Goal: Task Accomplishment & Management: Manage account settings

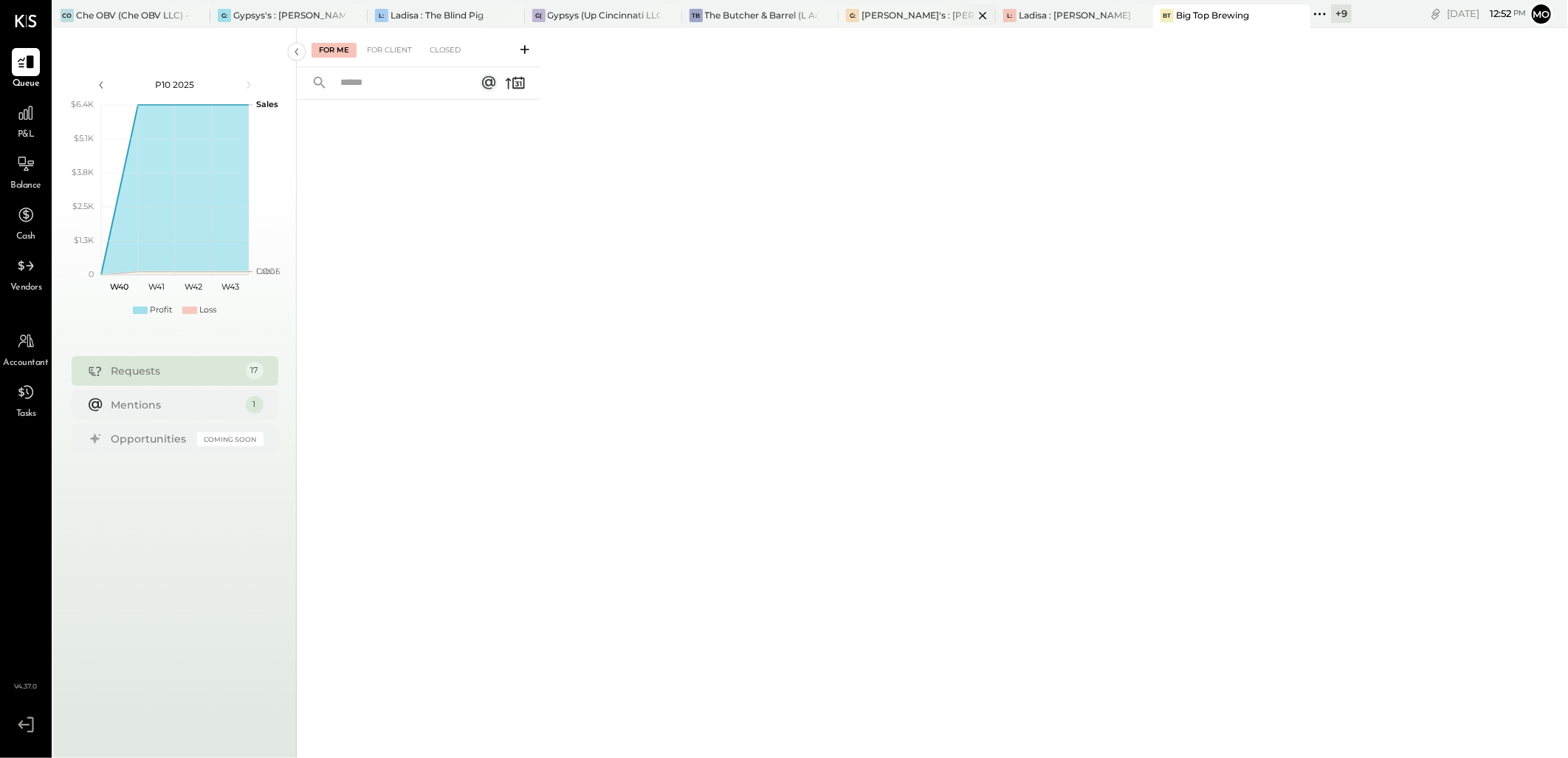
click at [886, 21] on div "[PERSON_NAME]'s : [PERSON_NAME]'s" at bounding box center [917, 14] width 113 height 12
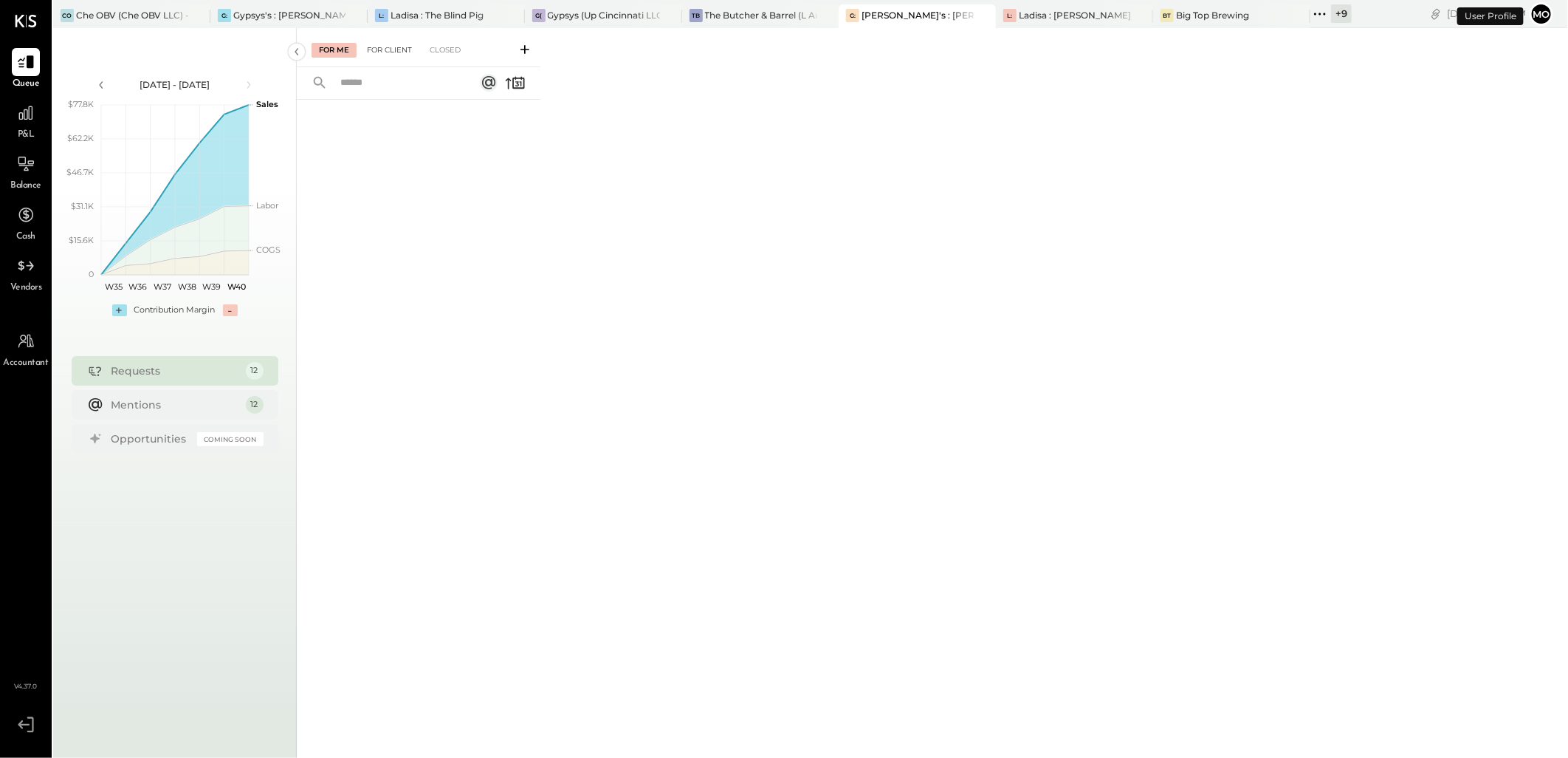
click at [386, 56] on div "For Client" at bounding box center [389, 51] width 60 height 15
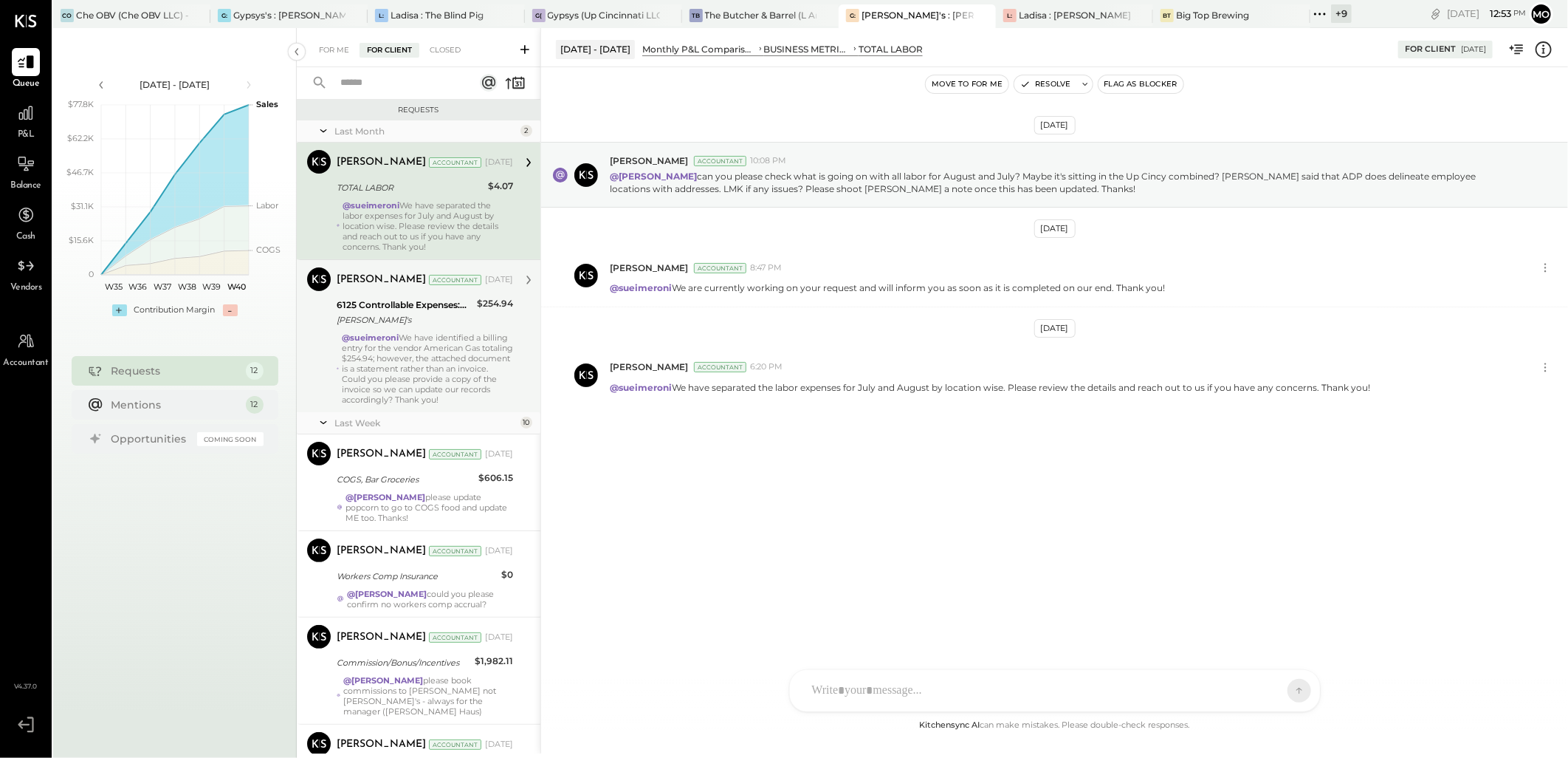
click at [433, 349] on div "@sueimeroni We have identified a billing entry for the vendor American Gas tota…" at bounding box center [427, 368] width 172 height 72
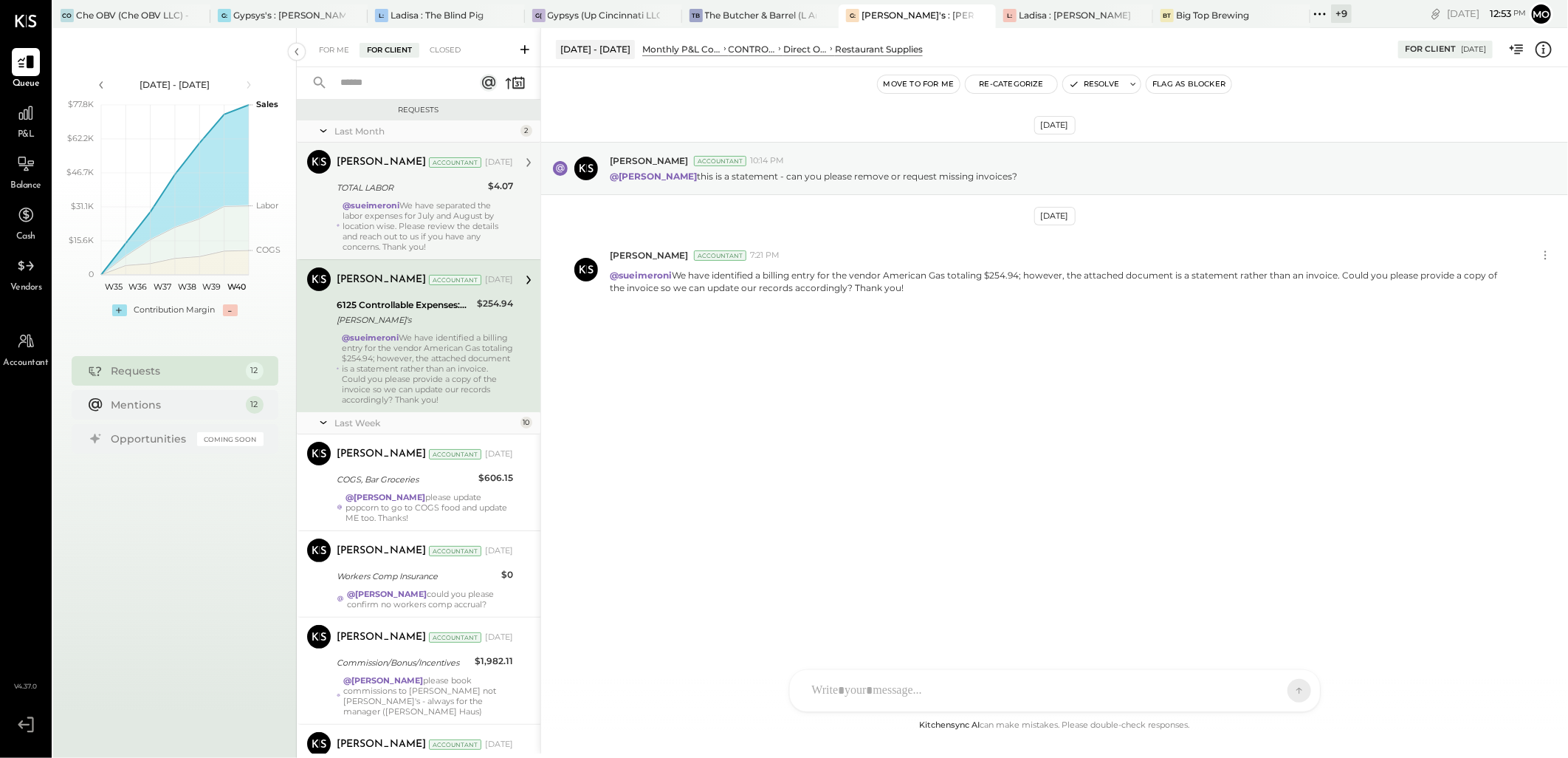
click at [406, 223] on div "@sueimeroni We have separated the labor expenses for July and August by locatio…" at bounding box center [428, 225] width 171 height 52
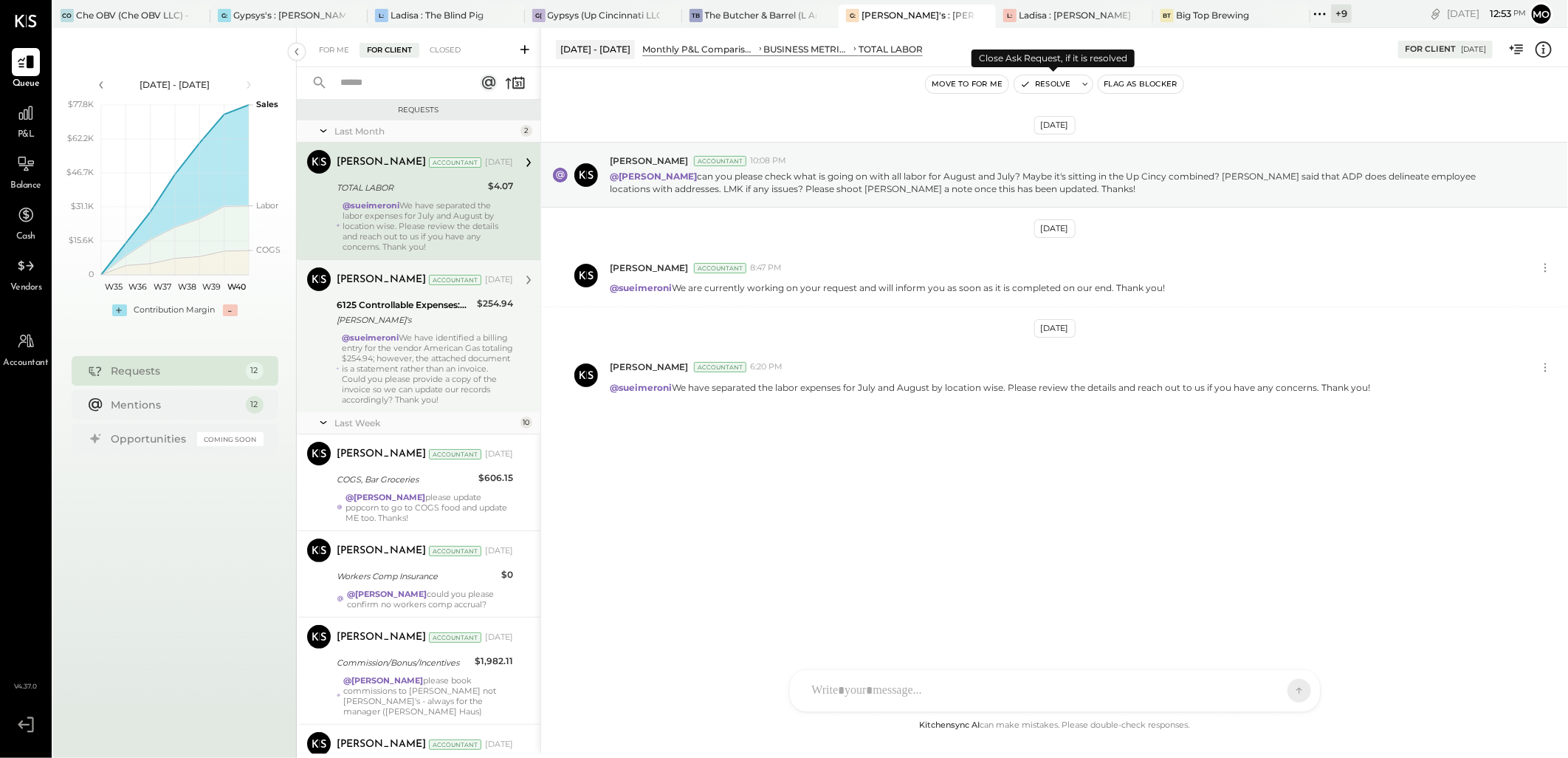
click at [1045, 86] on button "Resolve" at bounding box center [1045, 83] width 62 height 18
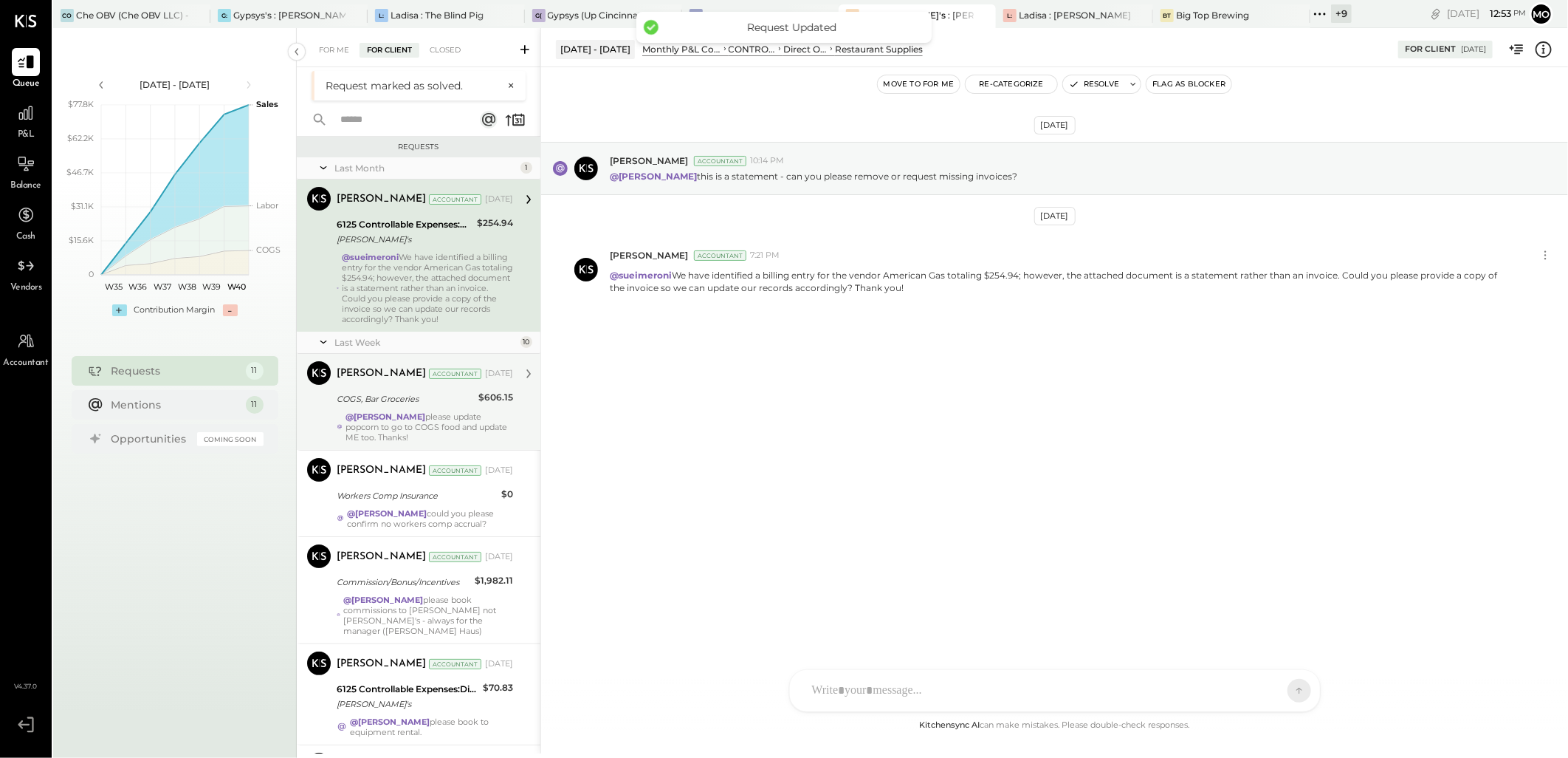
click at [438, 397] on div "COGS, Bar Groceries" at bounding box center [405, 399] width 137 height 15
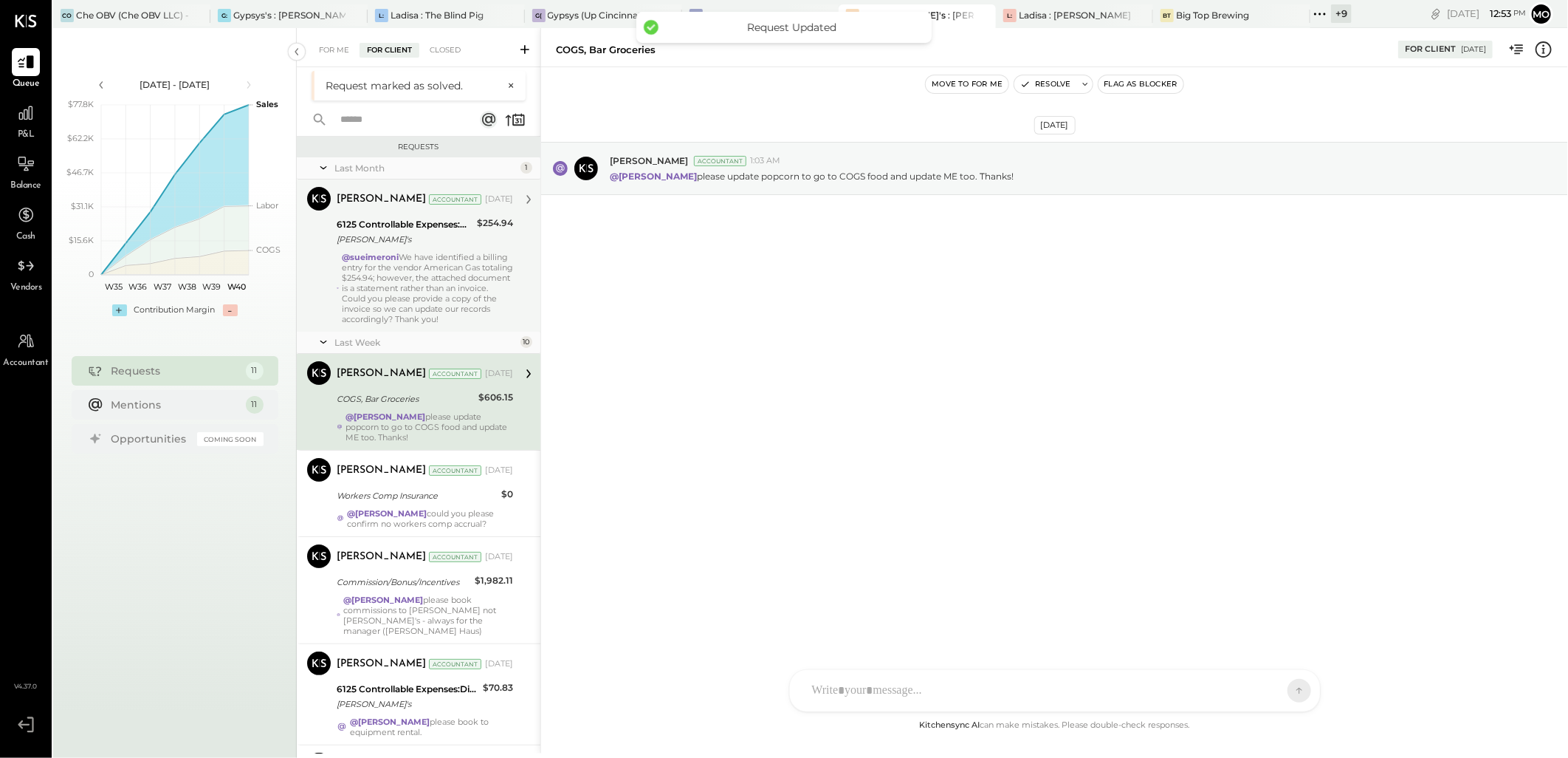
click at [417, 284] on div "@sueimeroni We have identified a billing entry for the vendor American Gas tota…" at bounding box center [427, 287] width 172 height 72
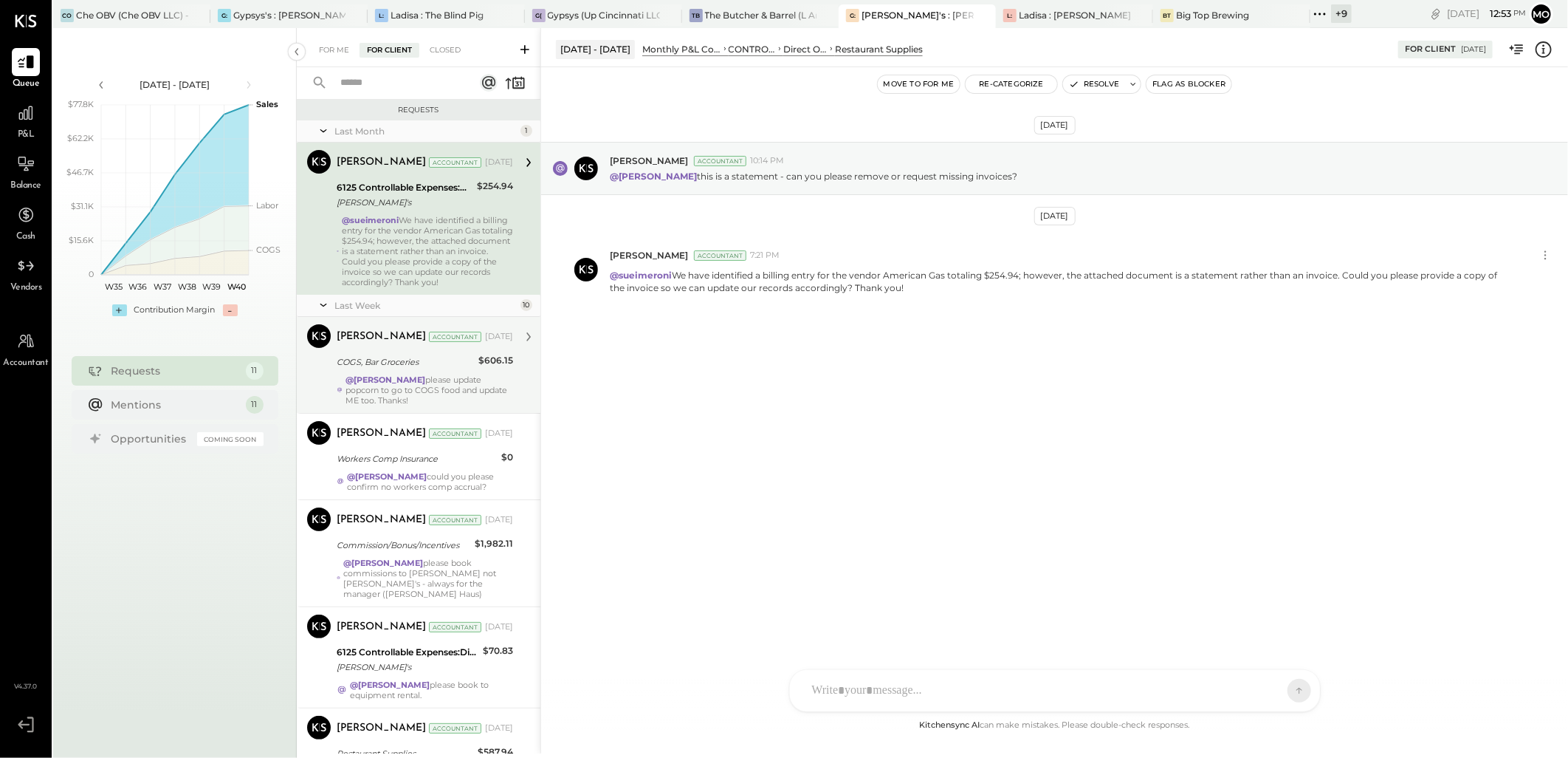
click at [460, 365] on div "COGS, Bar Groceries" at bounding box center [405, 362] width 137 height 15
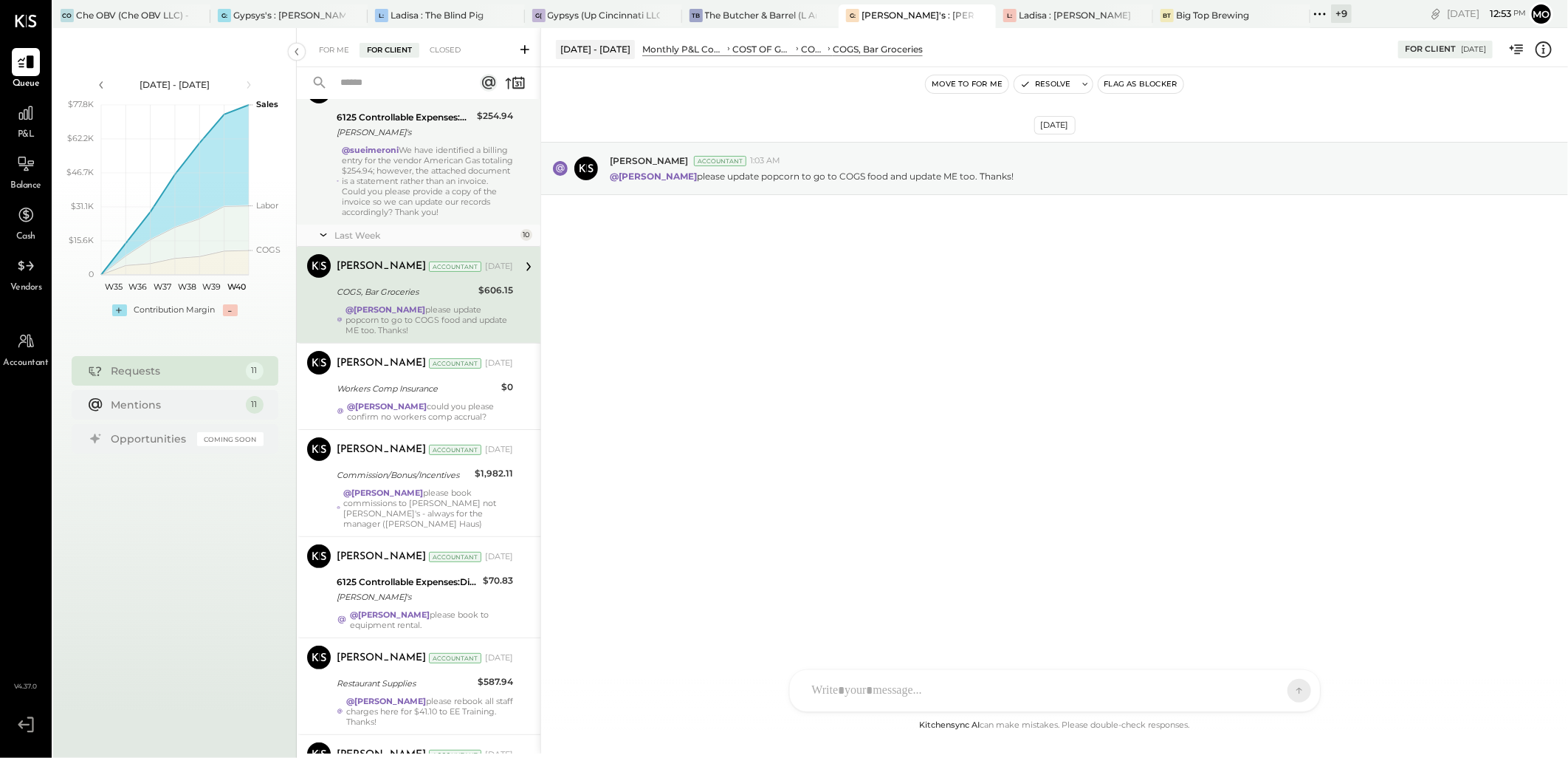
scroll to position [164, 0]
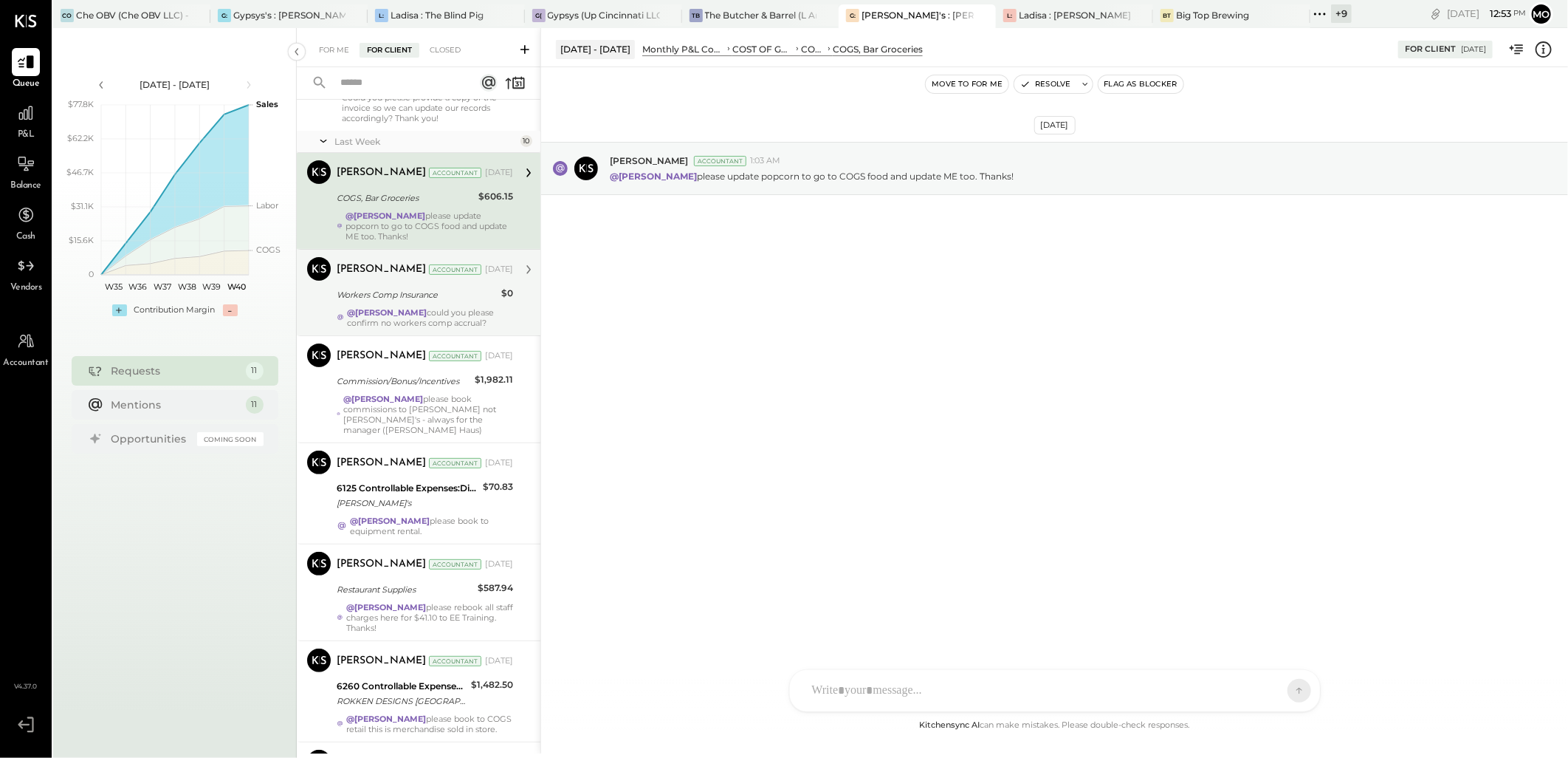
click at [427, 308] on strong "@[PERSON_NAME]" at bounding box center [386, 311] width 80 height 10
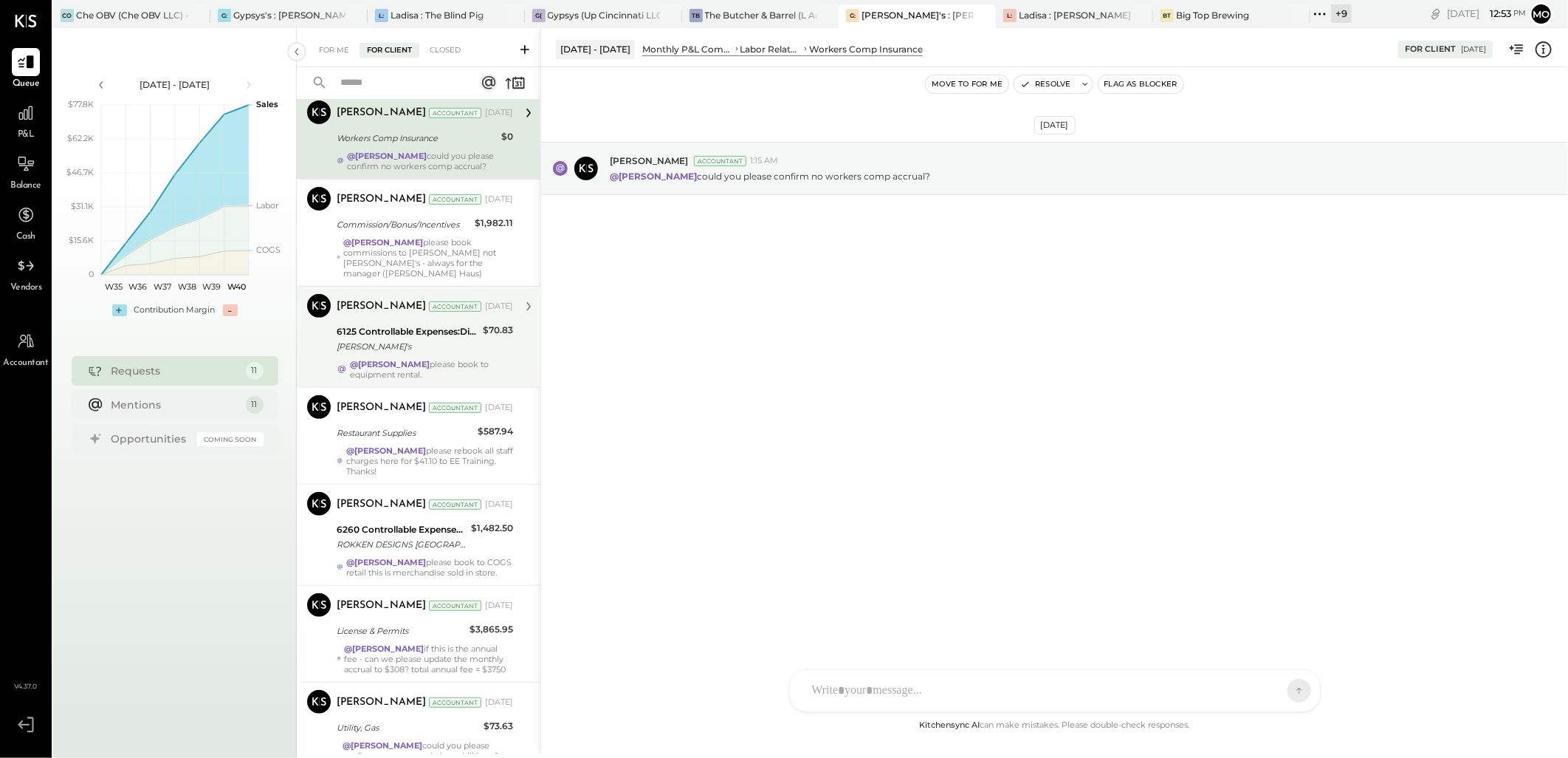
scroll to position [327, 0]
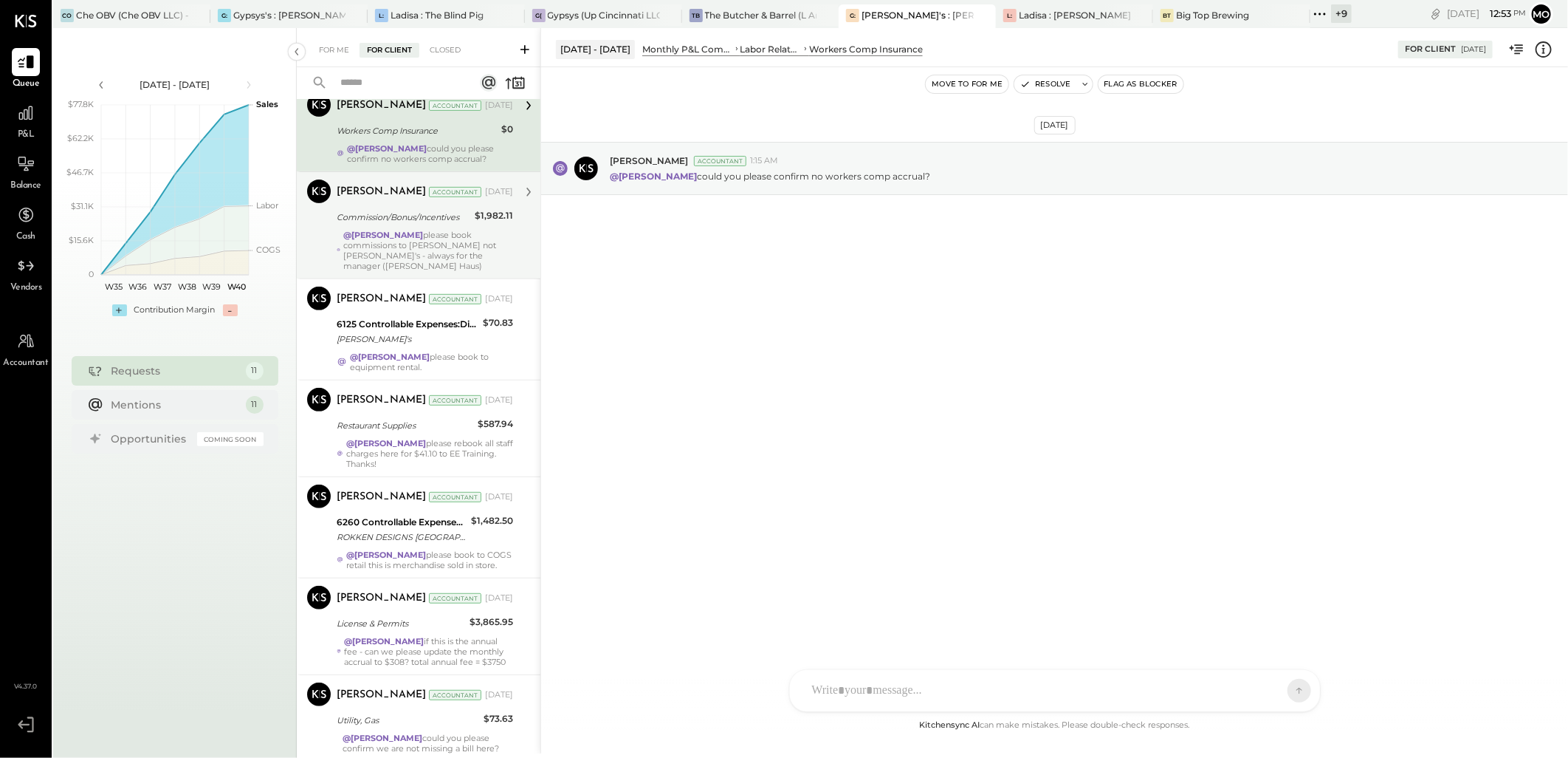
click at [403, 220] on div "Commission/Bonus/Incentives" at bounding box center [403, 218] width 133 height 15
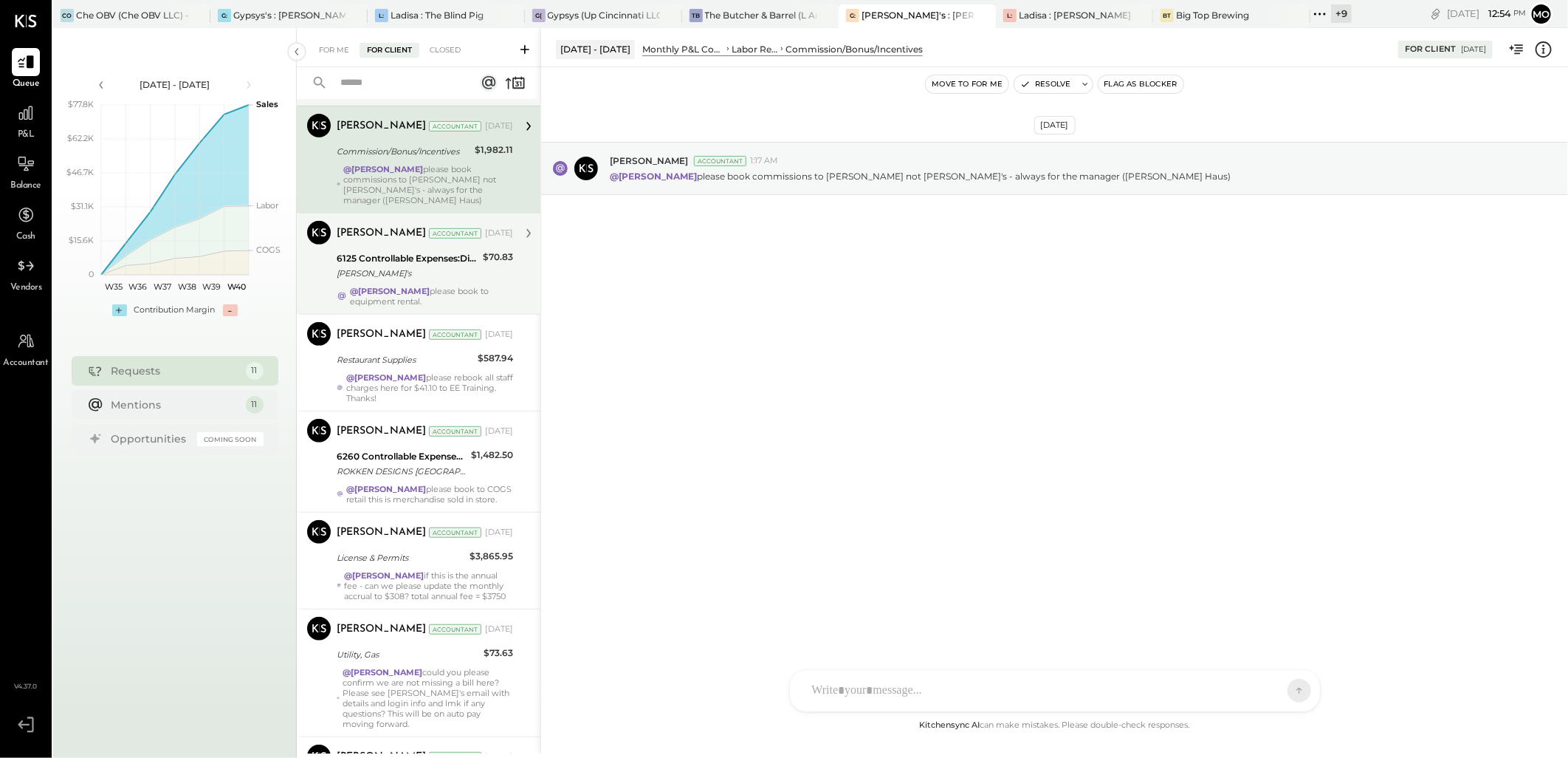
scroll to position [230, 0]
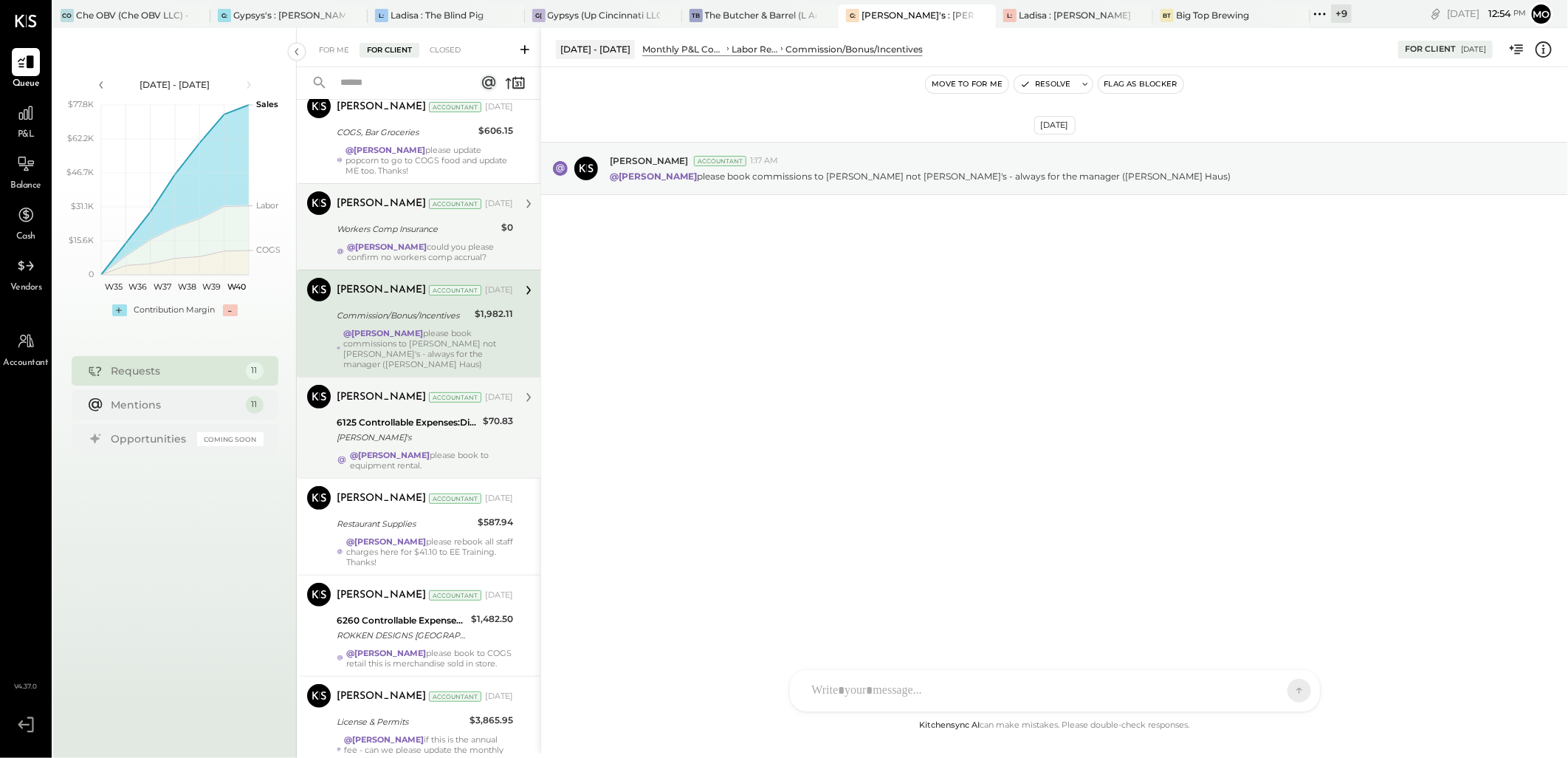
click at [441, 417] on div "6125 Controllable Expenses:Direct Operating Expenses:Restaurant Supplies" at bounding box center [407, 422] width 142 height 15
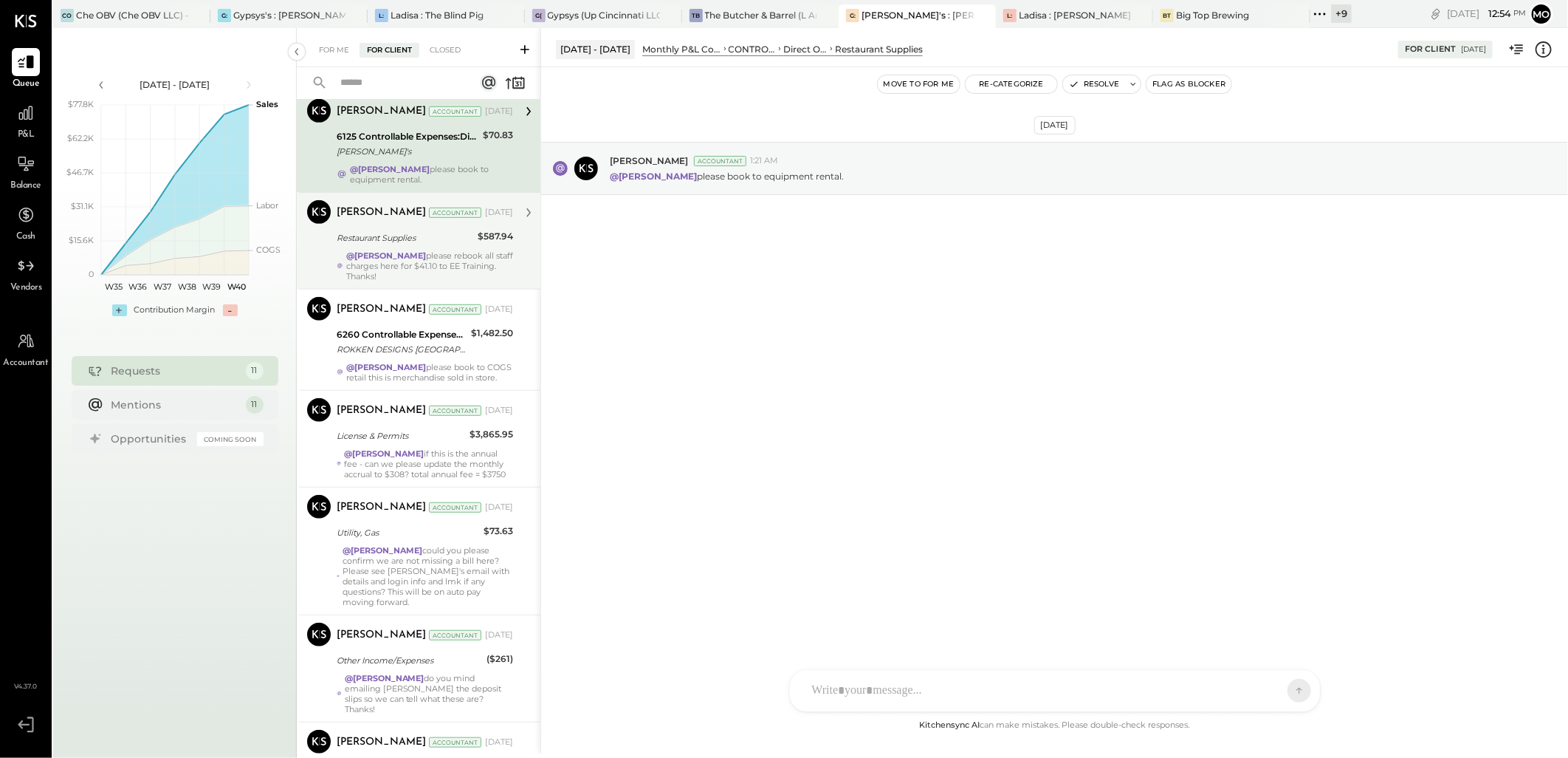
scroll to position [640, 0]
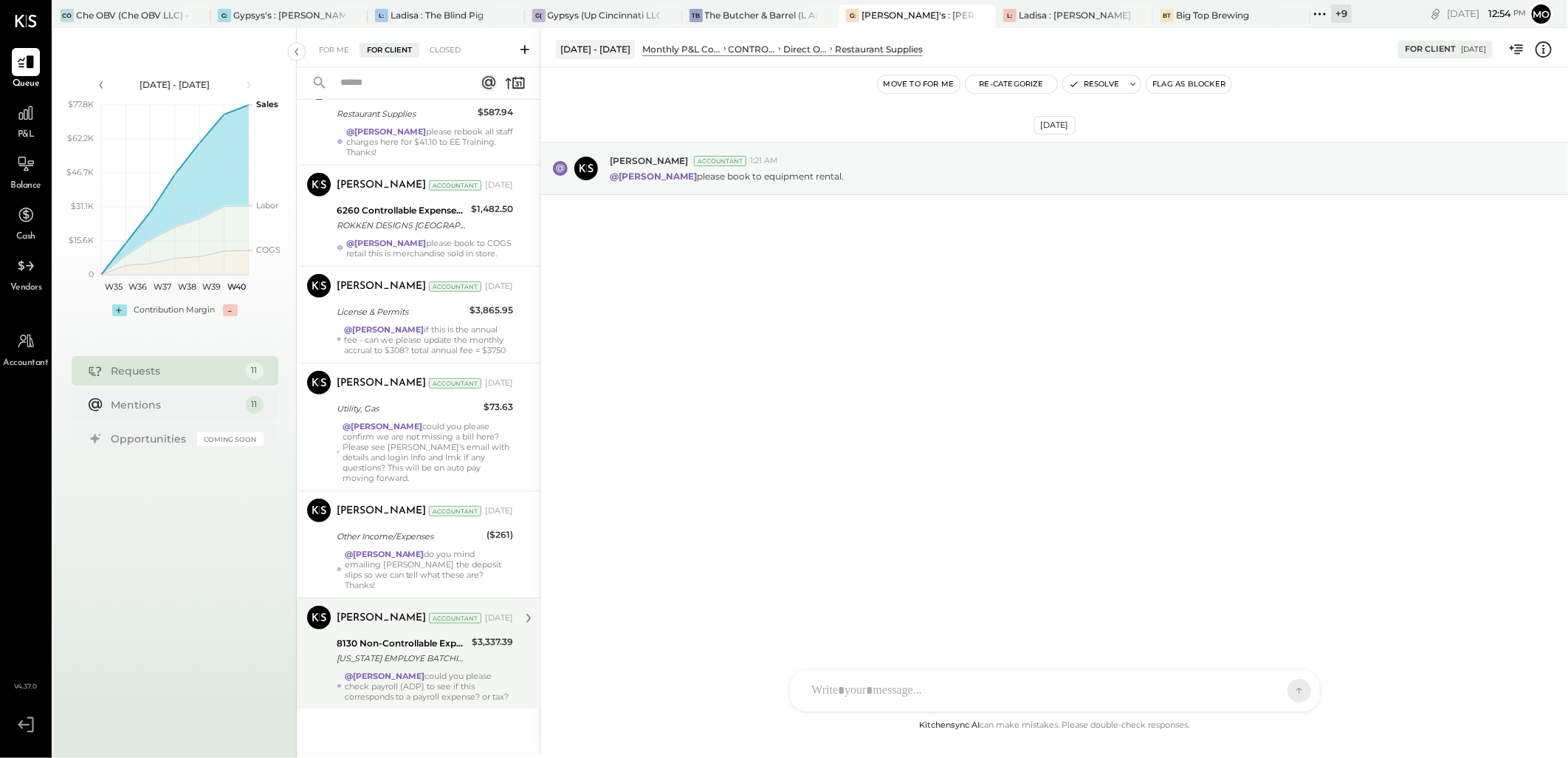
click at [434, 658] on div "[US_STATE] EMPLOYE BATCHID: 106072 ONLINE ACH [PERSON_NAME] [PERSON_NAME] NTE*Z…" at bounding box center [401, 658] width 130 height 15
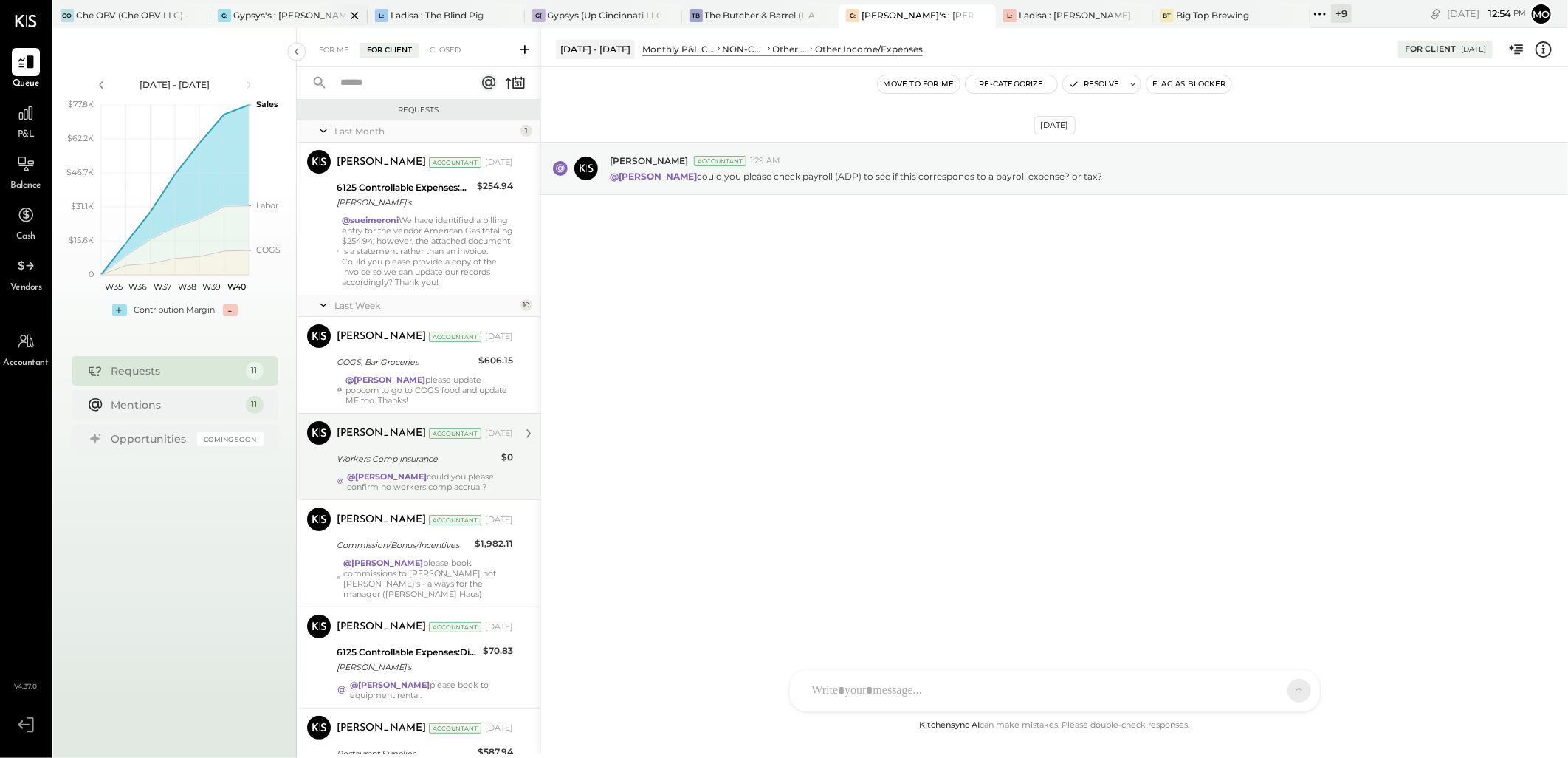
click at [294, 16] on div "Gypsys's : [PERSON_NAME] on the levee" at bounding box center [290, 14] width 113 height 12
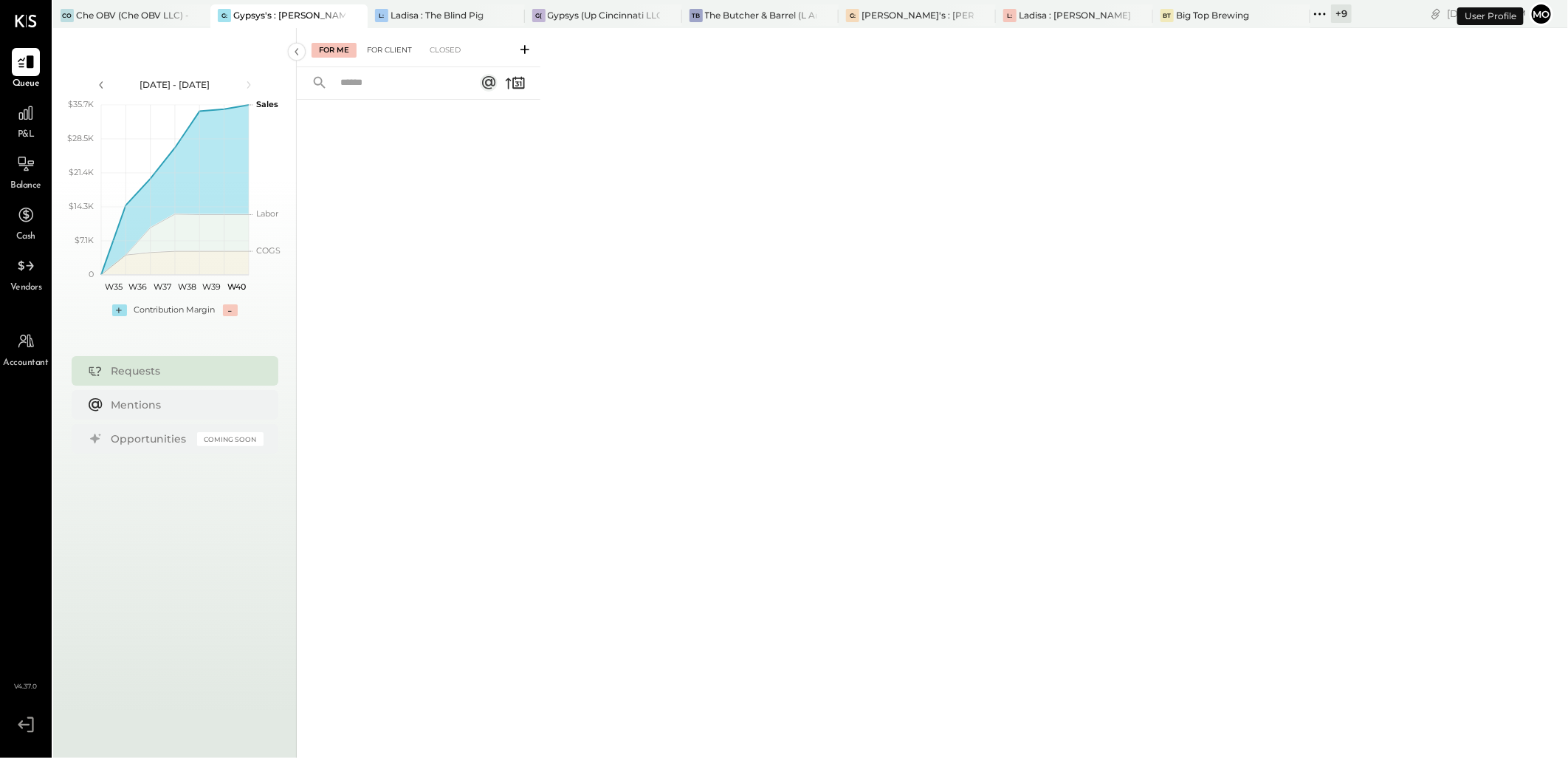
click at [389, 51] on div "For Client" at bounding box center [389, 51] width 60 height 15
click at [877, 18] on div "[PERSON_NAME]'s : [PERSON_NAME]'s" at bounding box center [917, 14] width 113 height 12
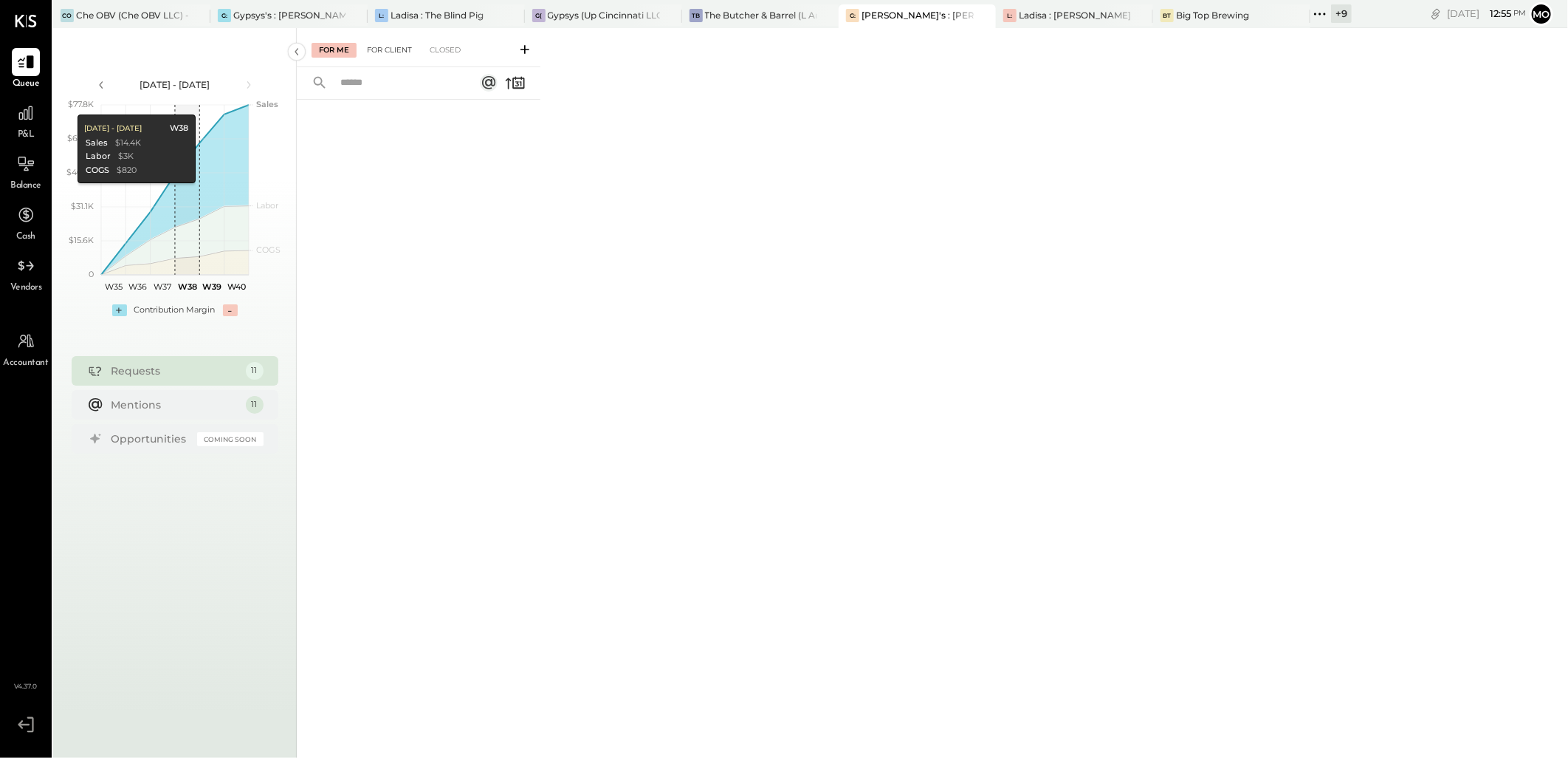
click at [395, 47] on div "For Client" at bounding box center [389, 51] width 60 height 15
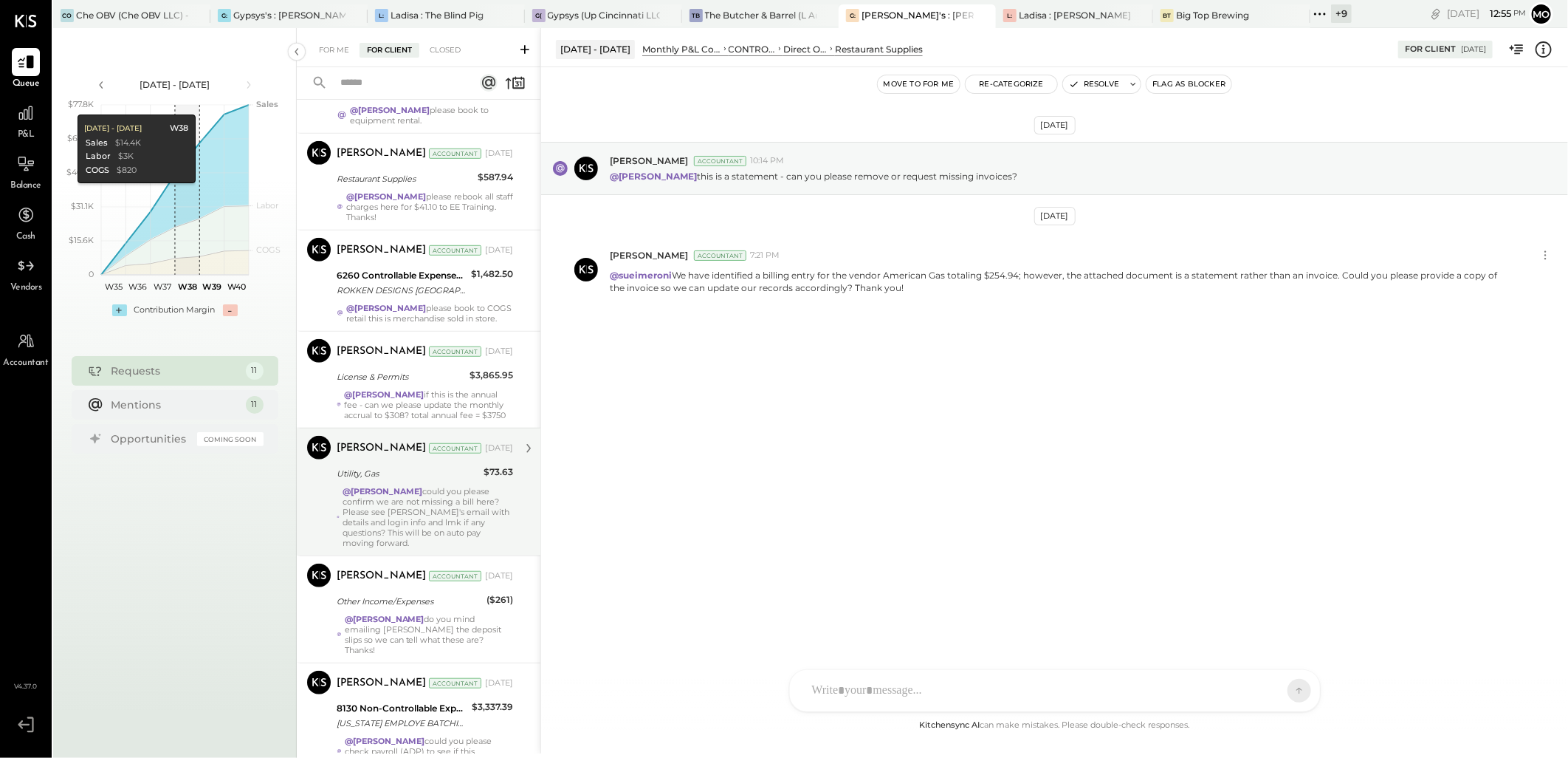
scroll to position [640, 0]
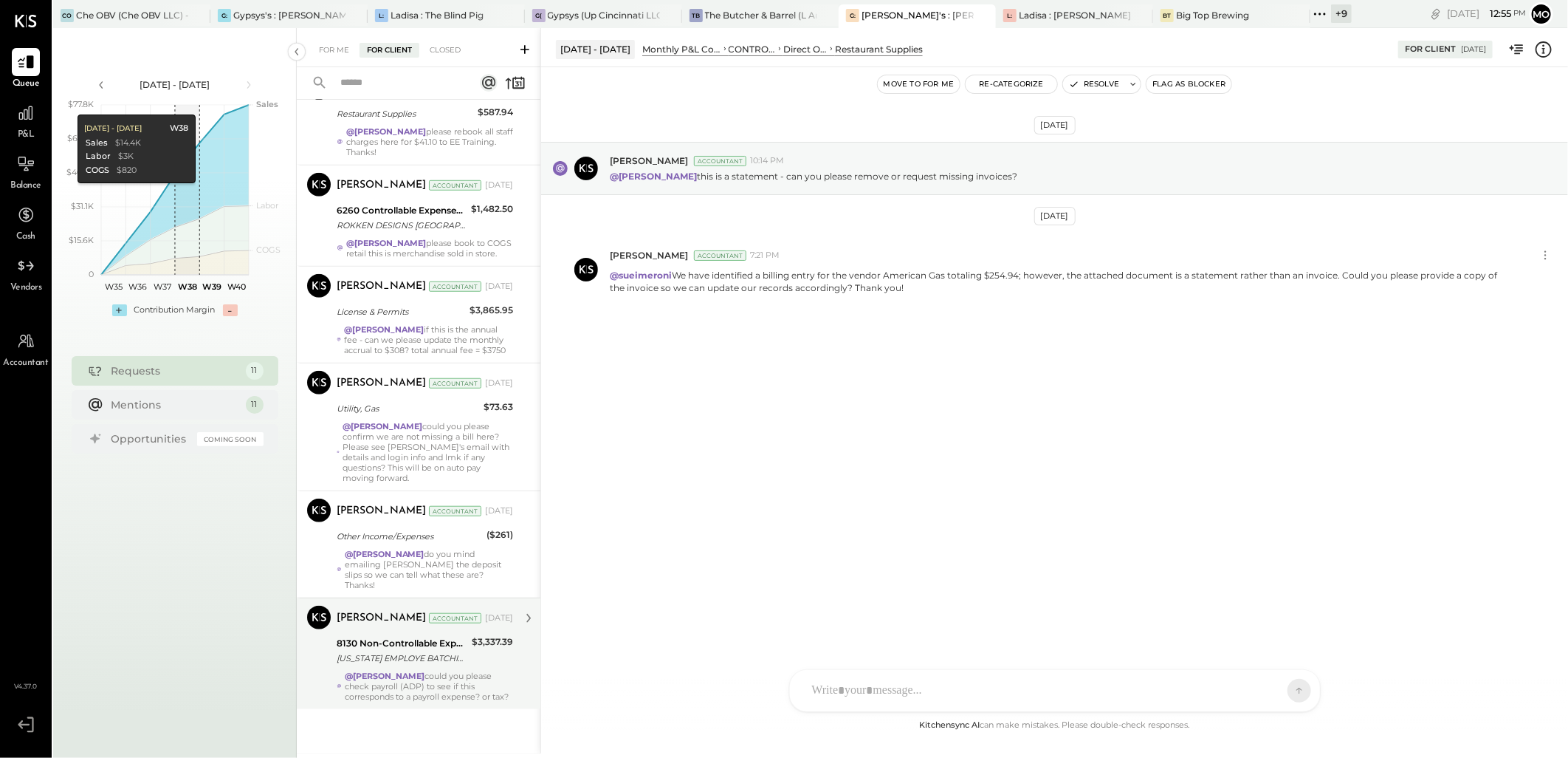
click at [425, 677] on strong "@[PERSON_NAME]" at bounding box center [384, 675] width 80 height 10
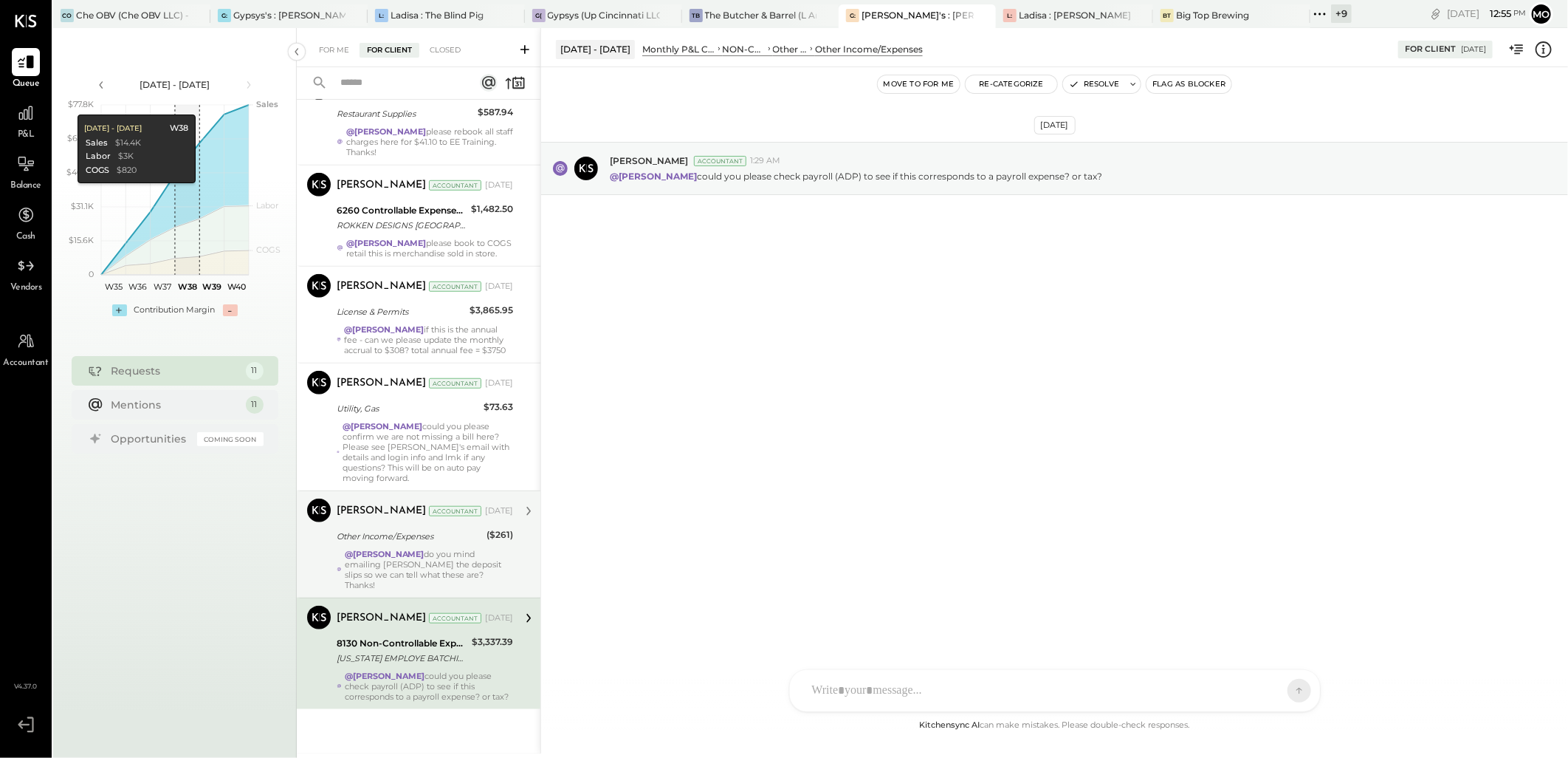
click at [367, 559] on strong "@[PERSON_NAME]" at bounding box center [384, 553] width 80 height 10
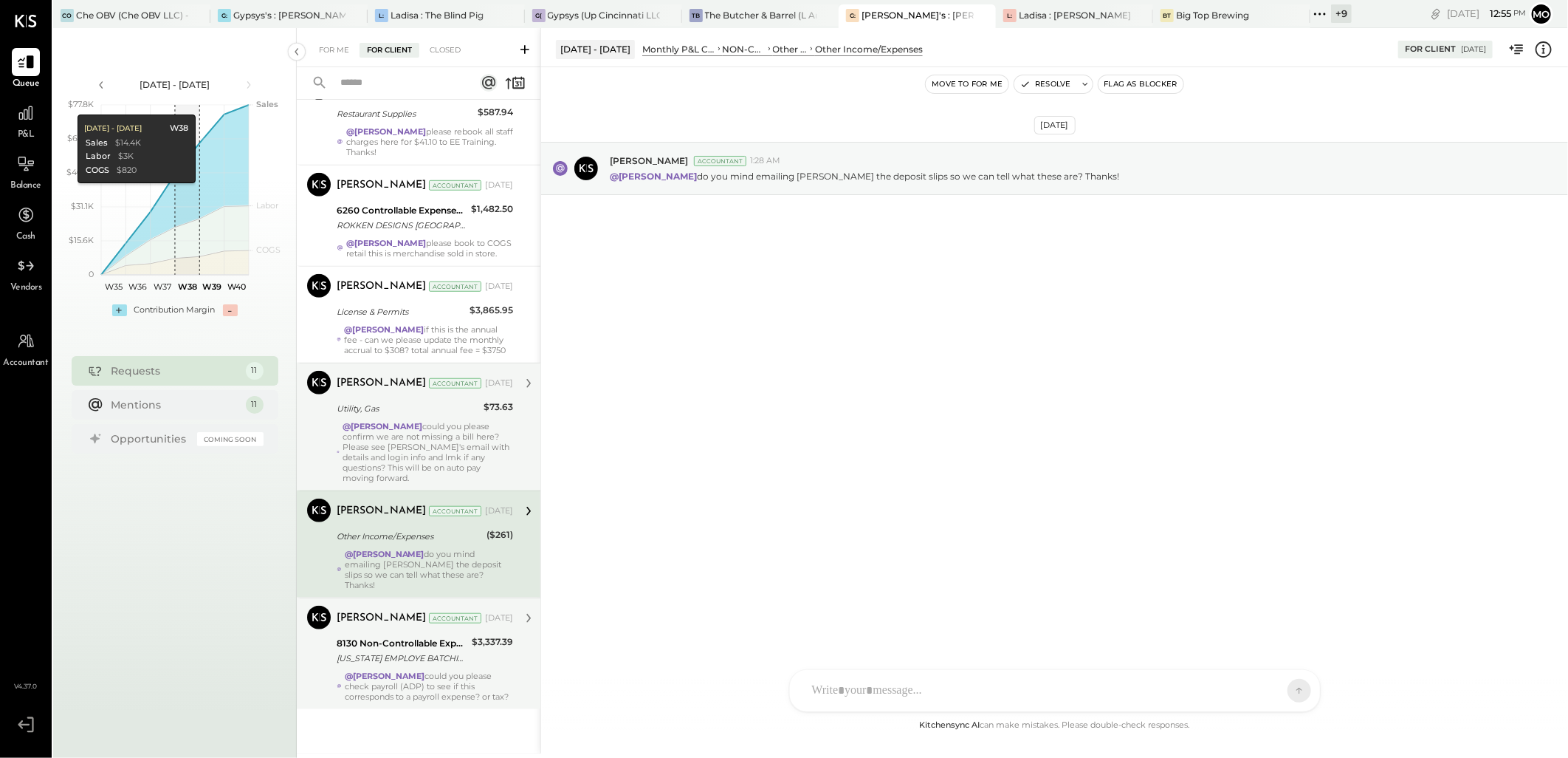
click at [400, 439] on div "[PERSON_NAME] Accountant [DATE] Utility, Gas $73.63 @[PERSON_NAME] could you pl…" at bounding box center [425, 427] width 176 height 113
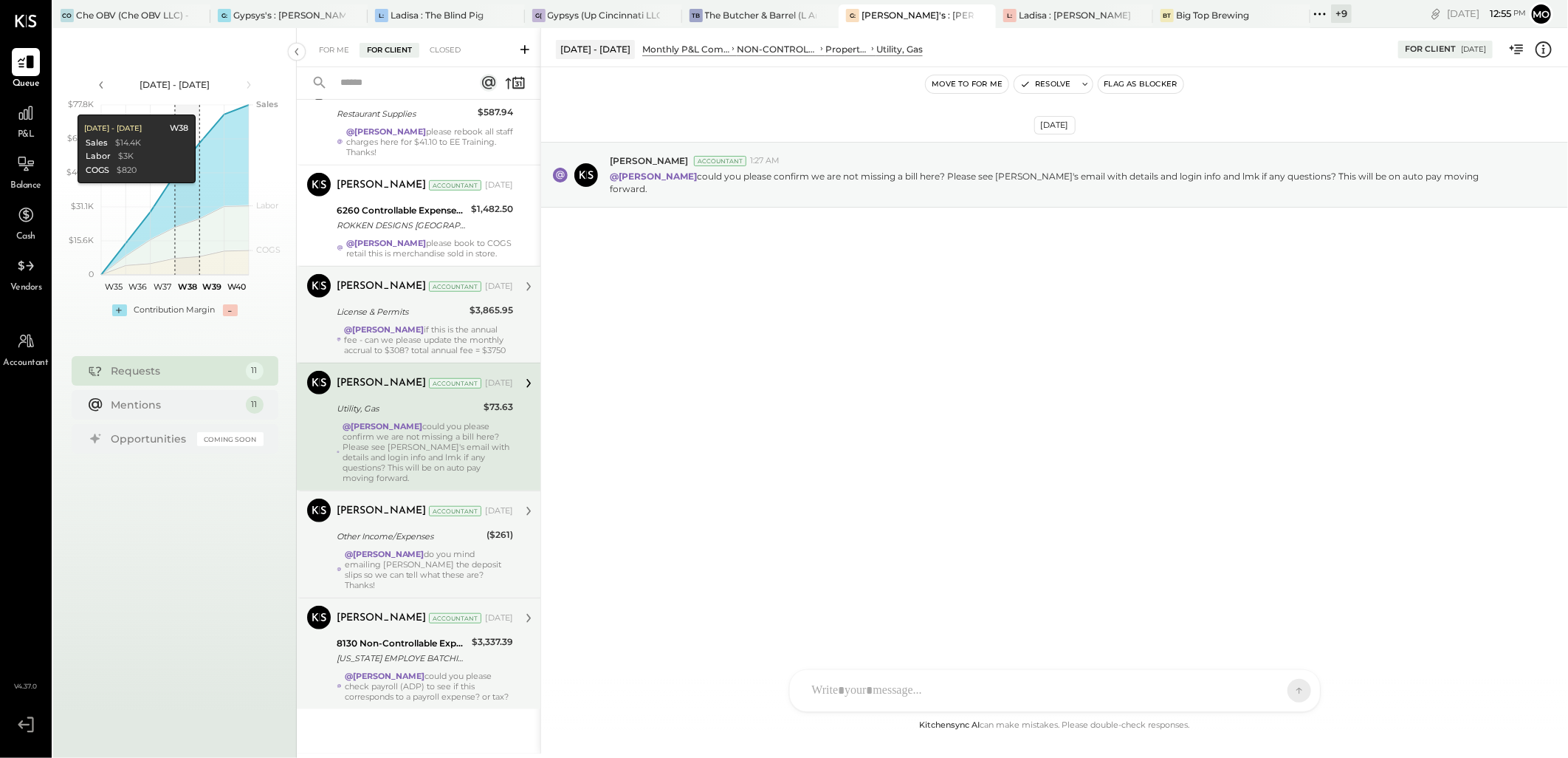
click at [397, 356] on div "@Mohammadsalkin Ansari if this is the annual fee - can we please update the mon…" at bounding box center [429, 340] width 169 height 31
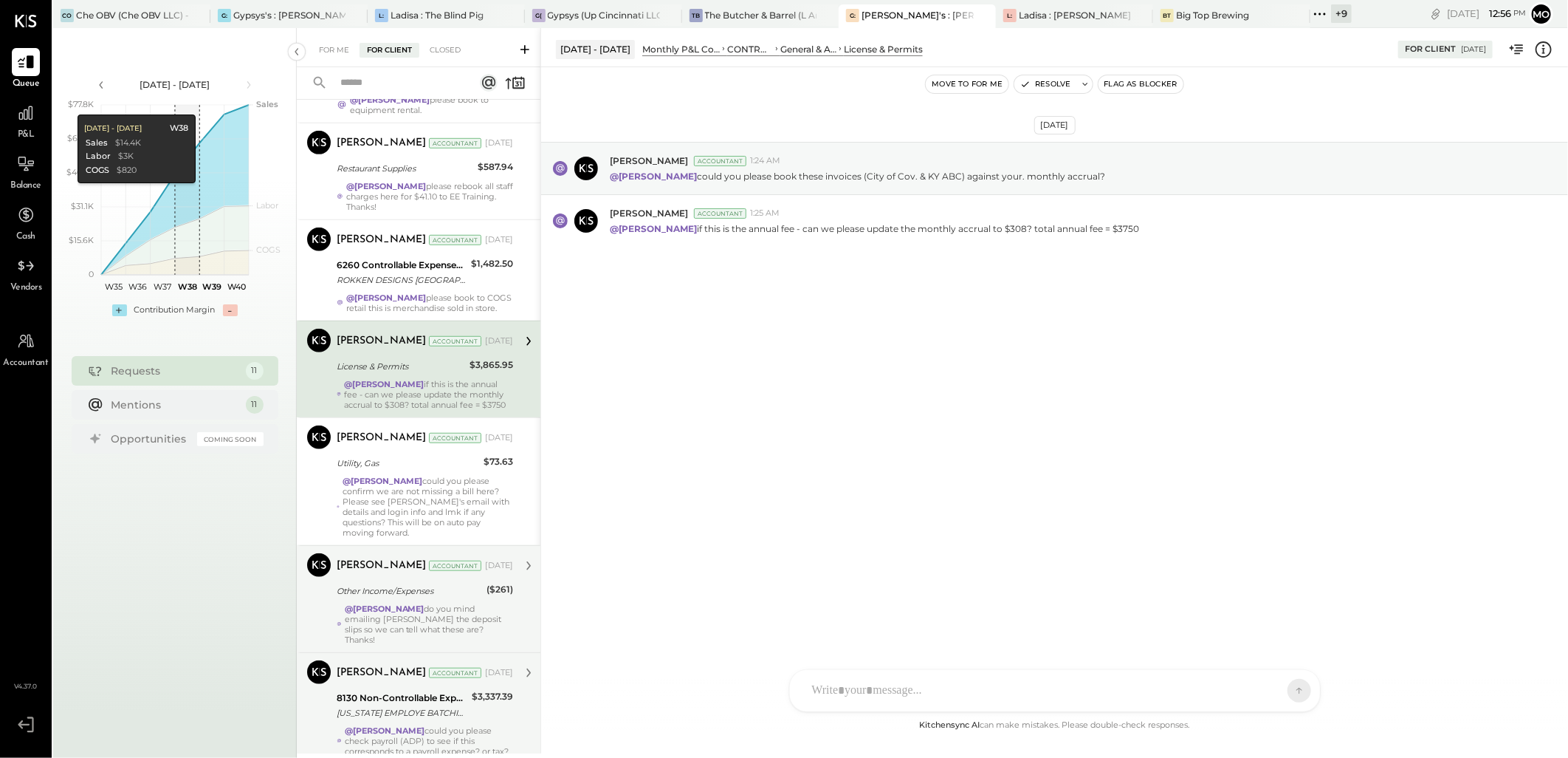
scroll to position [476, 0]
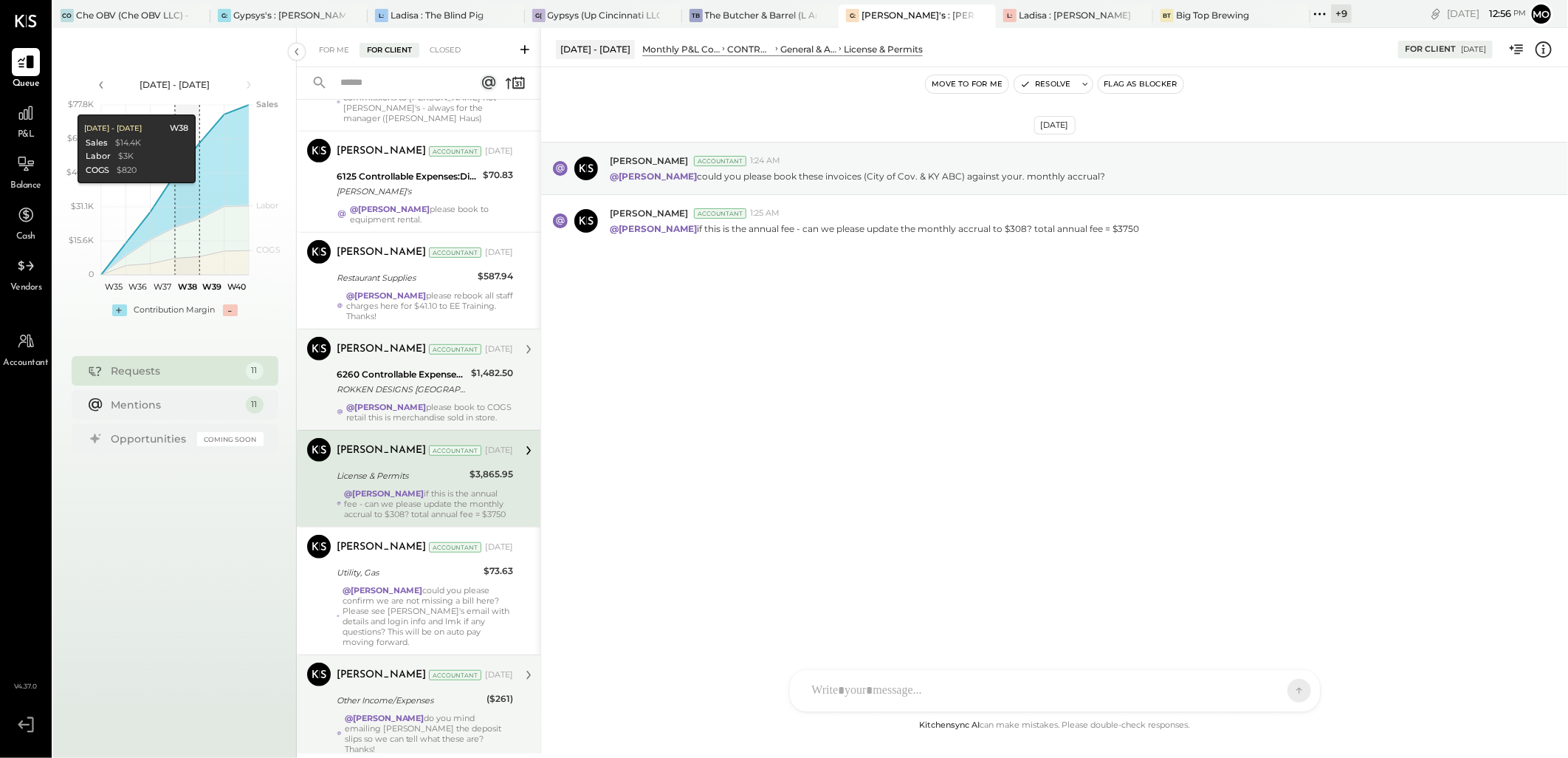
click at [402, 422] on div "@[PERSON_NAME] please book to COGS retail this is merchandise sold in store." at bounding box center [430, 412] width 167 height 21
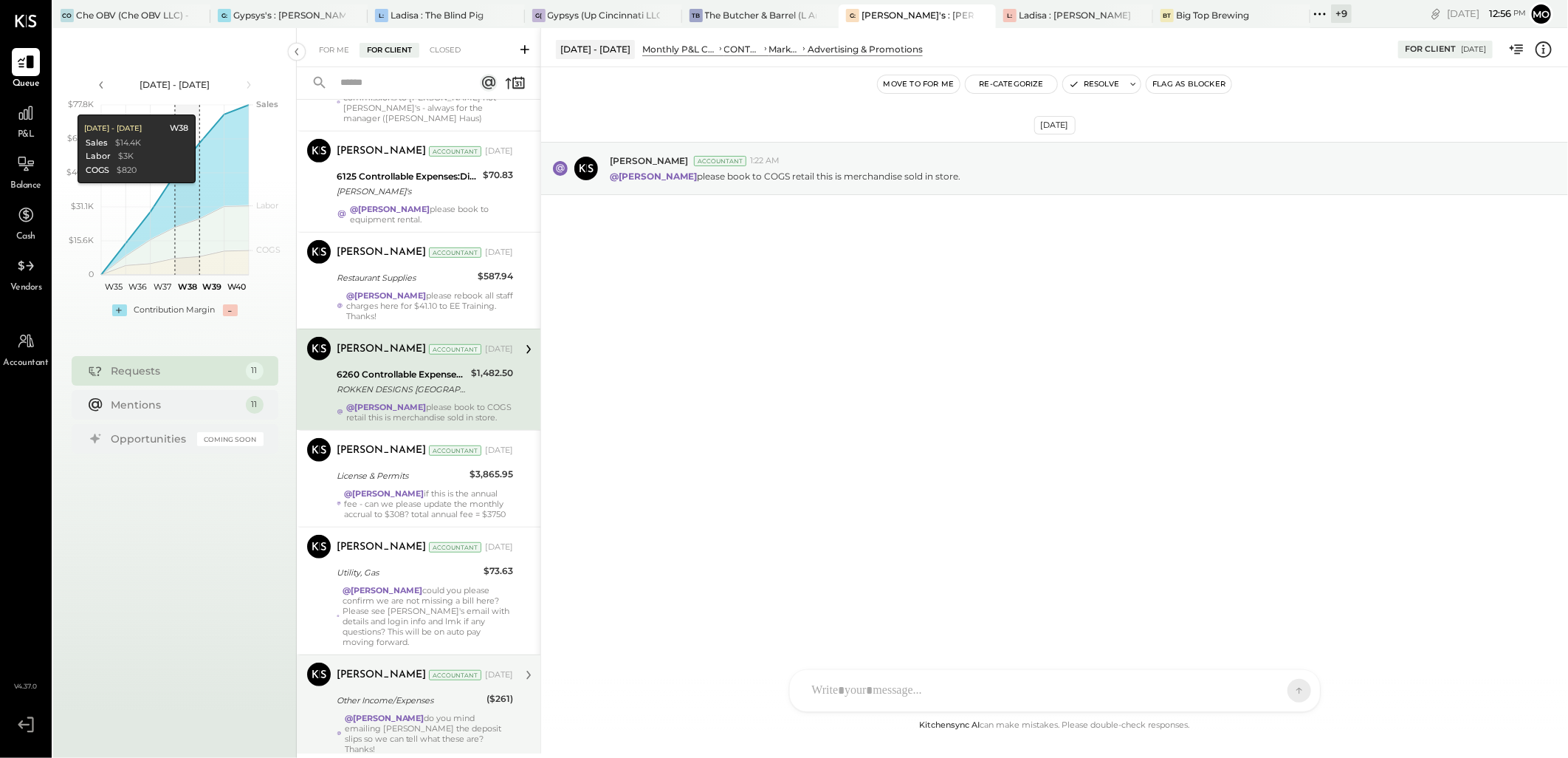
click at [415, 328] on div "[PERSON_NAME] Accountant [PERSON_NAME] Accountant [DATE] 6260 Controllable Expe…" at bounding box center [418, 379] width 244 height 101
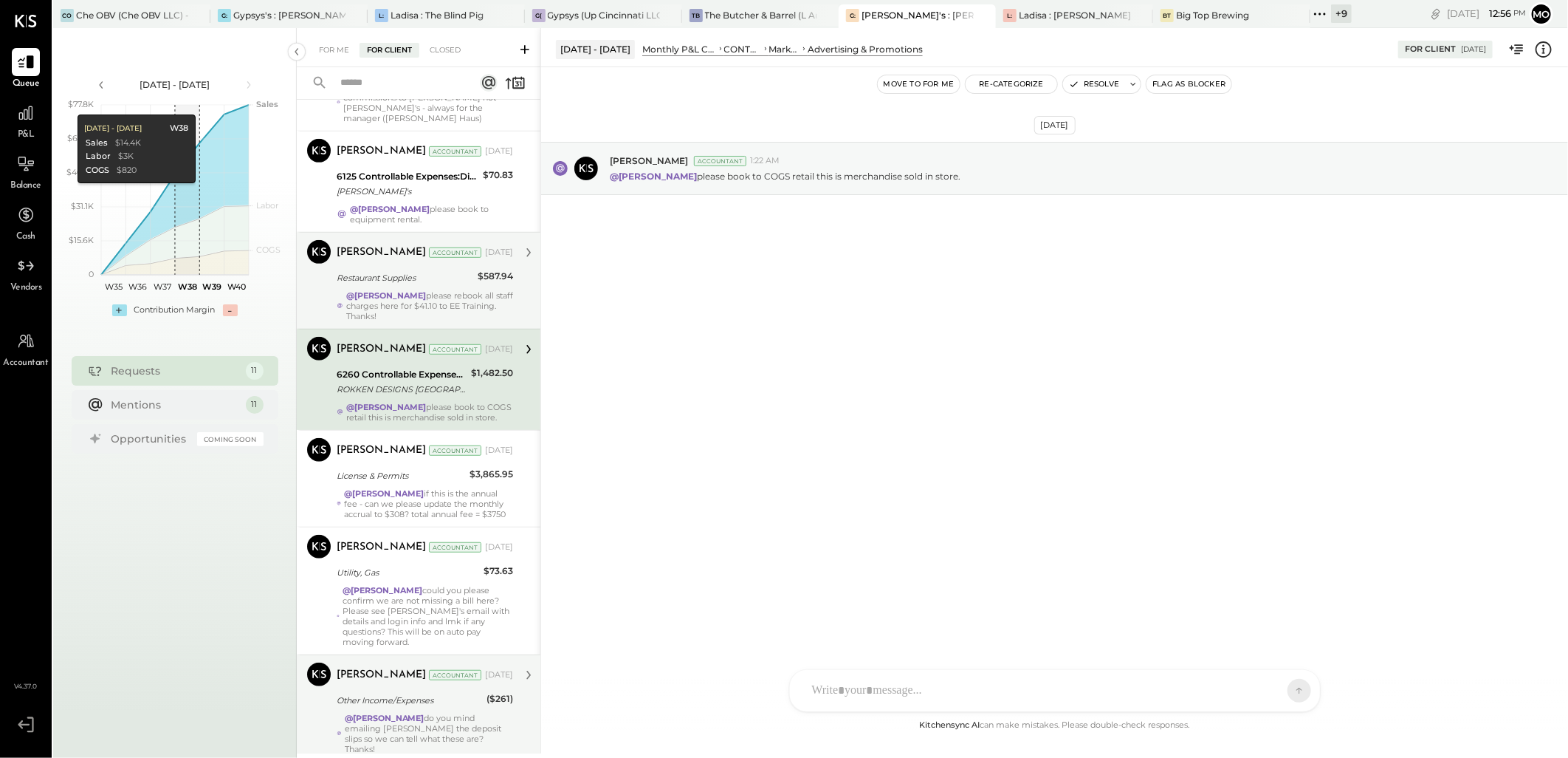
click at [407, 304] on div "@[PERSON_NAME] please rebook all staff charges here for $41.10 to EE Training. …" at bounding box center [430, 305] width 167 height 31
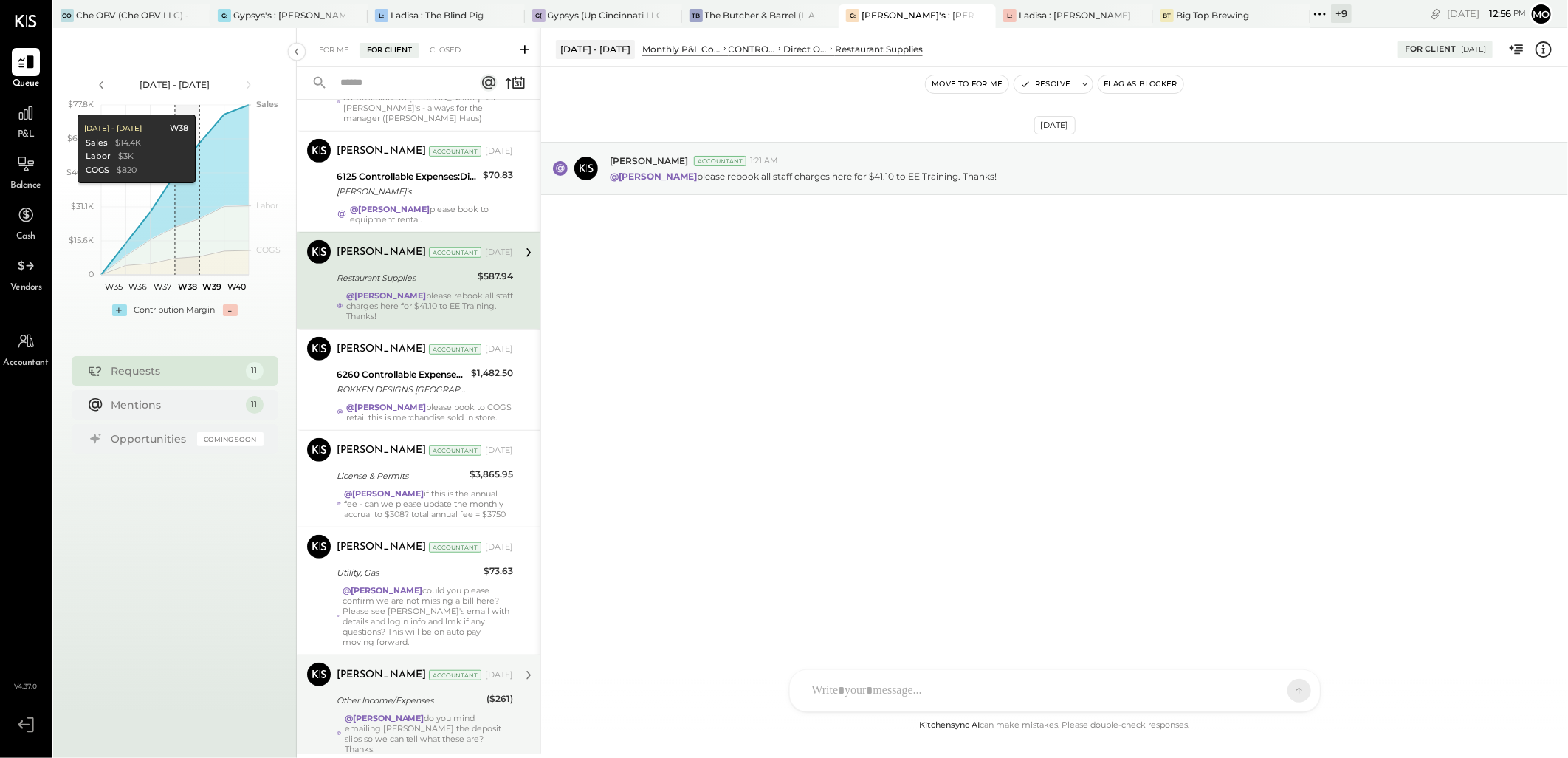
click at [424, 374] on div "6260 Controllable Expenses:Marketing & Advertising:Advertising & Promotions" at bounding box center [401, 374] width 130 height 15
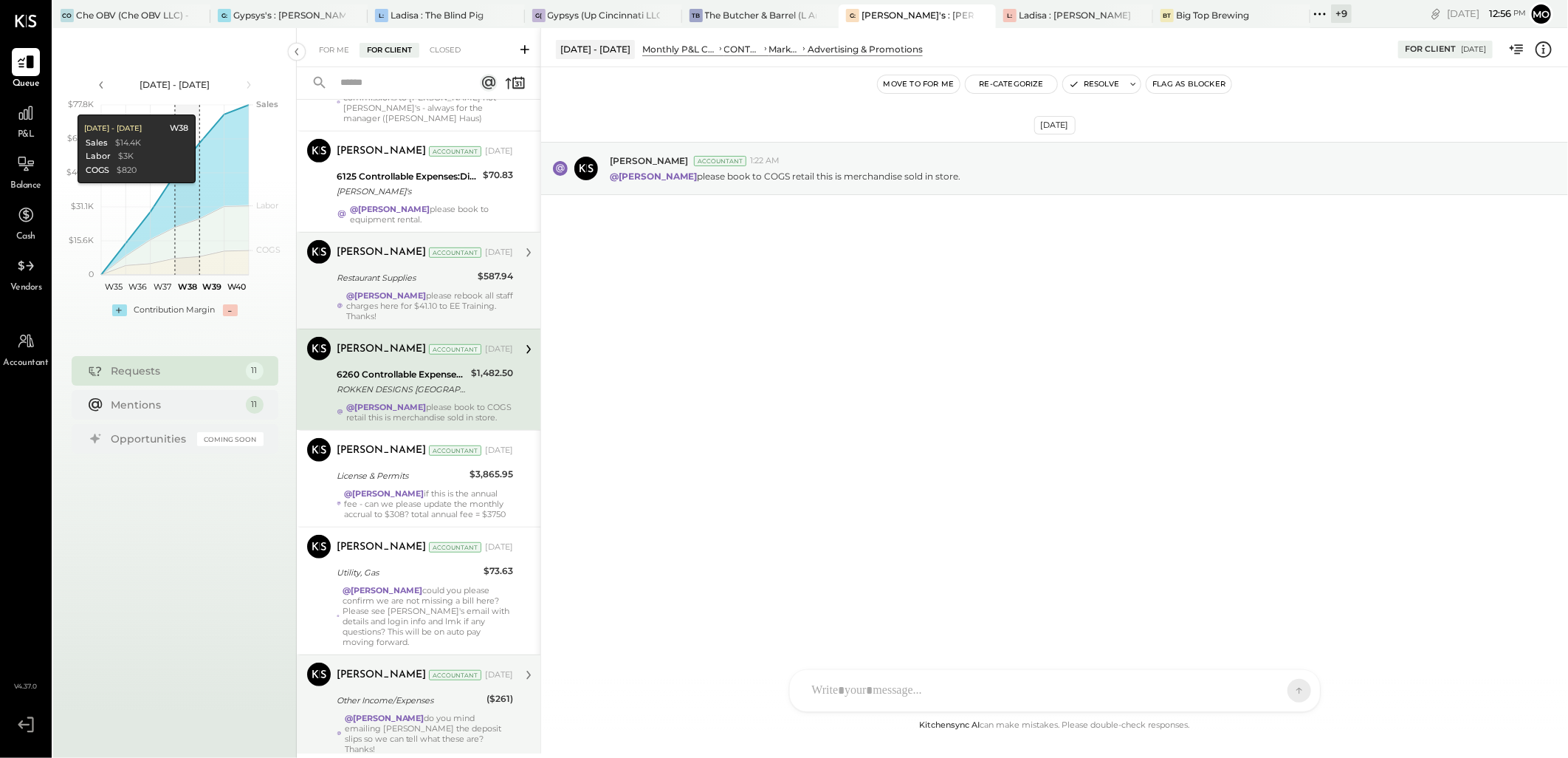
click at [409, 307] on div "@[PERSON_NAME] please rebook all staff charges here for $41.10 to EE Training. …" at bounding box center [430, 305] width 167 height 31
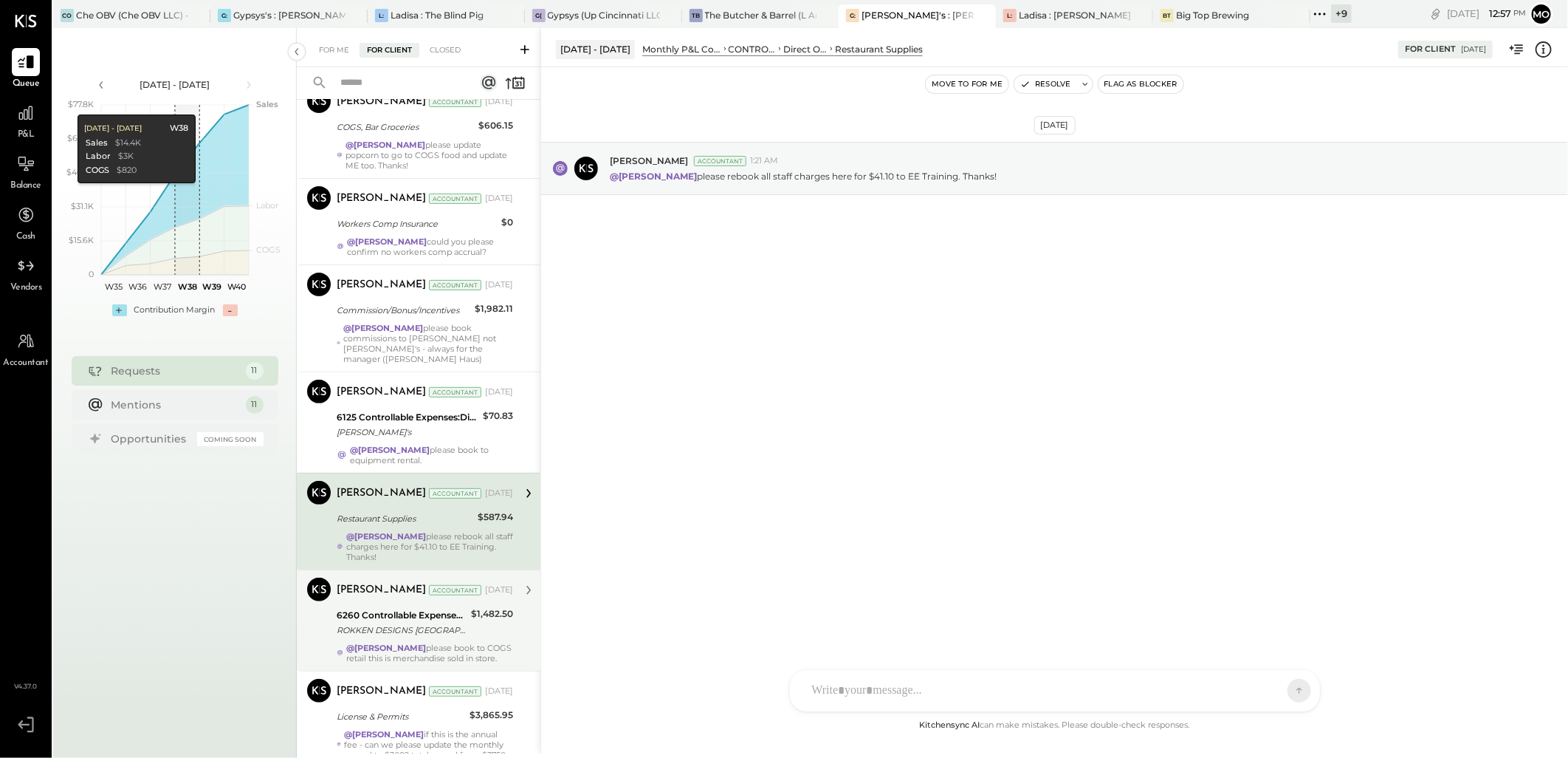
scroll to position [230, 0]
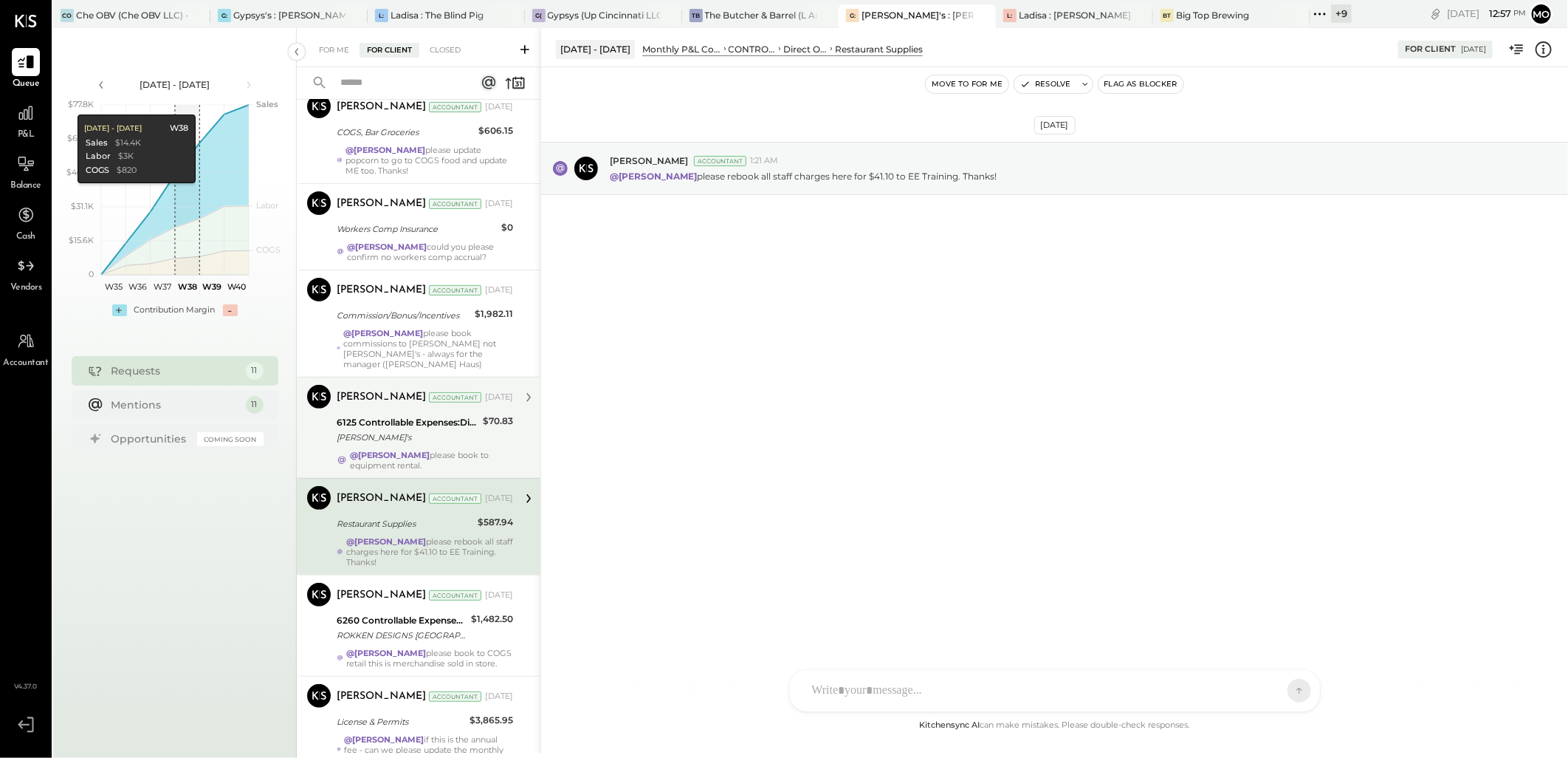
click at [444, 434] on div "[PERSON_NAME]'s" at bounding box center [407, 437] width 142 height 15
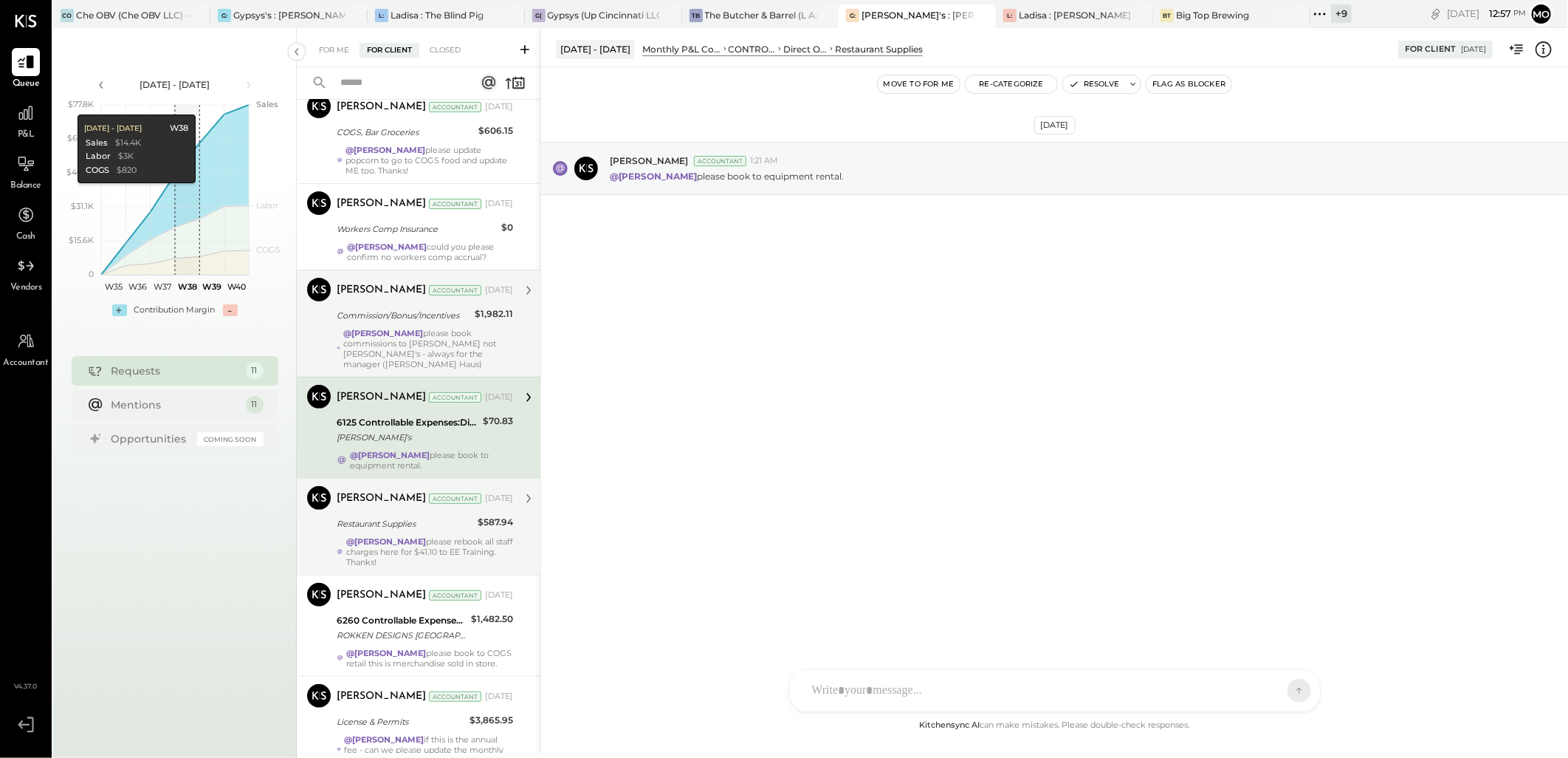
click at [414, 316] on div "Commission/Bonus/Incentives" at bounding box center [403, 315] width 133 height 18
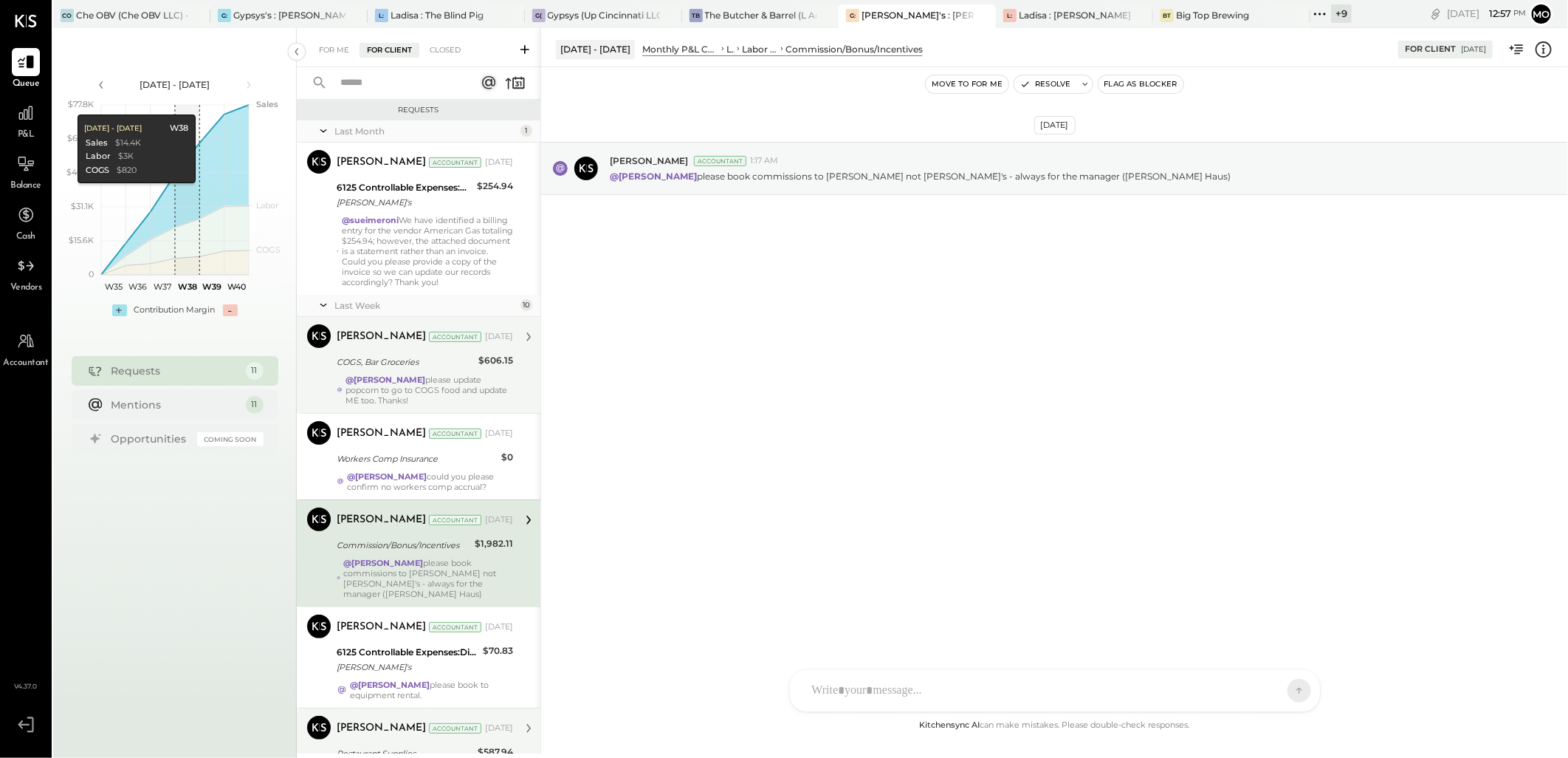
click at [416, 376] on strong "@[PERSON_NAME]" at bounding box center [384, 379] width 80 height 10
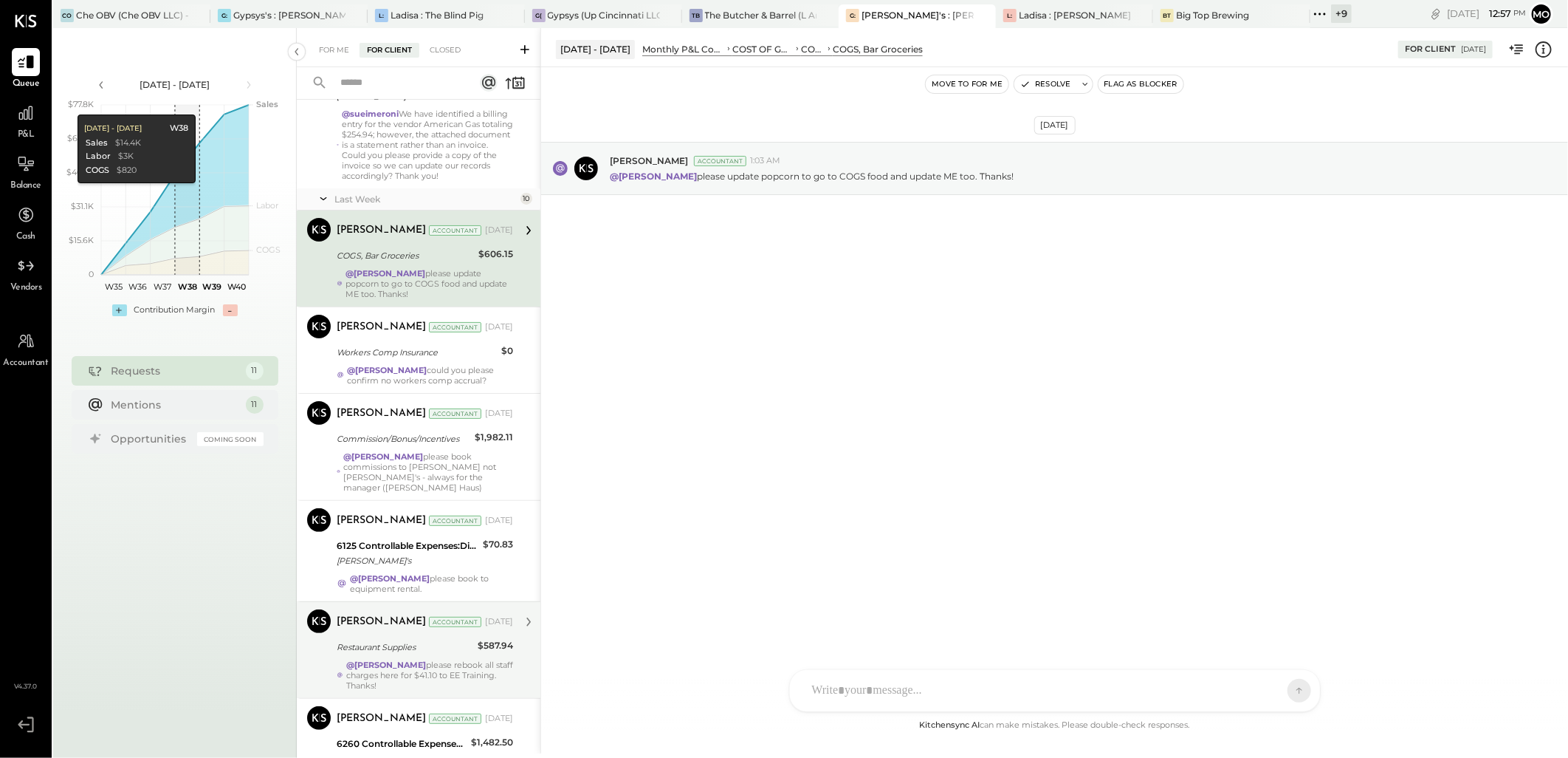
scroll to position [164, 0]
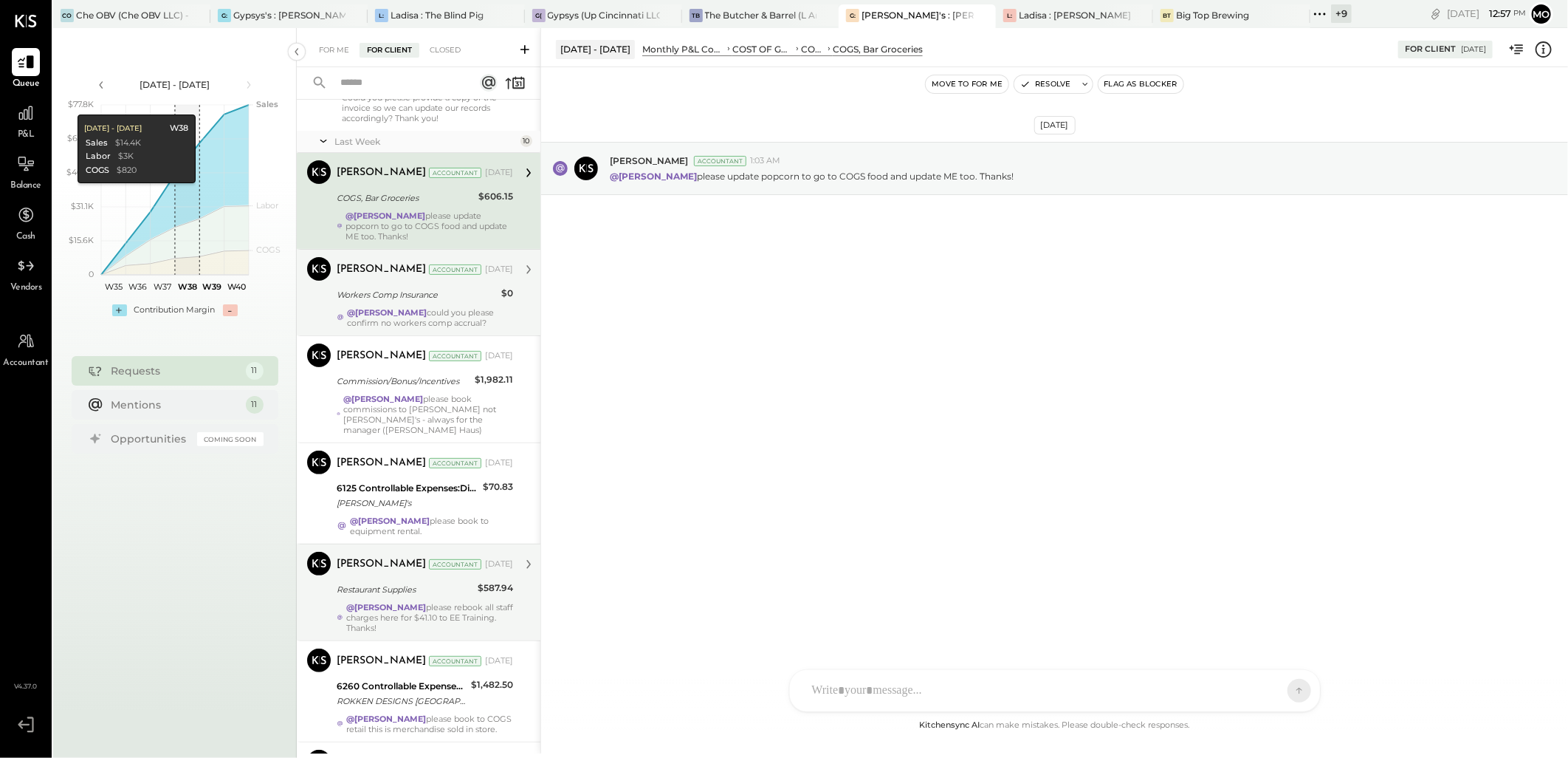
click at [417, 327] on div "@[PERSON_NAME] could you please confirm no workers comp accrual?" at bounding box center [430, 317] width 166 height 21
